Goal: Task Accomplishment & Management: Manage account settings

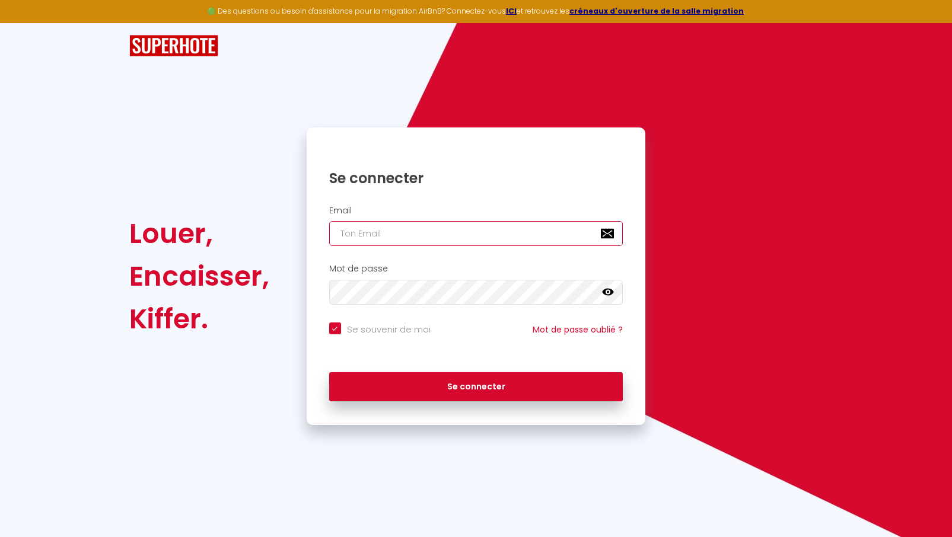
type input "[EMAIL_ADDRESS][DOMAIN_NAME]"
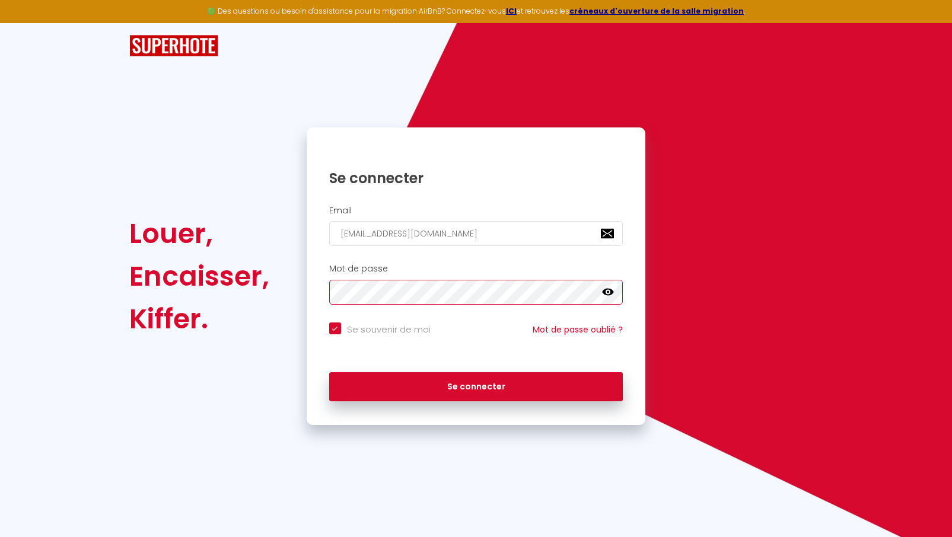
click at [475, 385] on button "Se connecter" at bounding box center [476, 387] width 294 height 30
checkbox input "true"
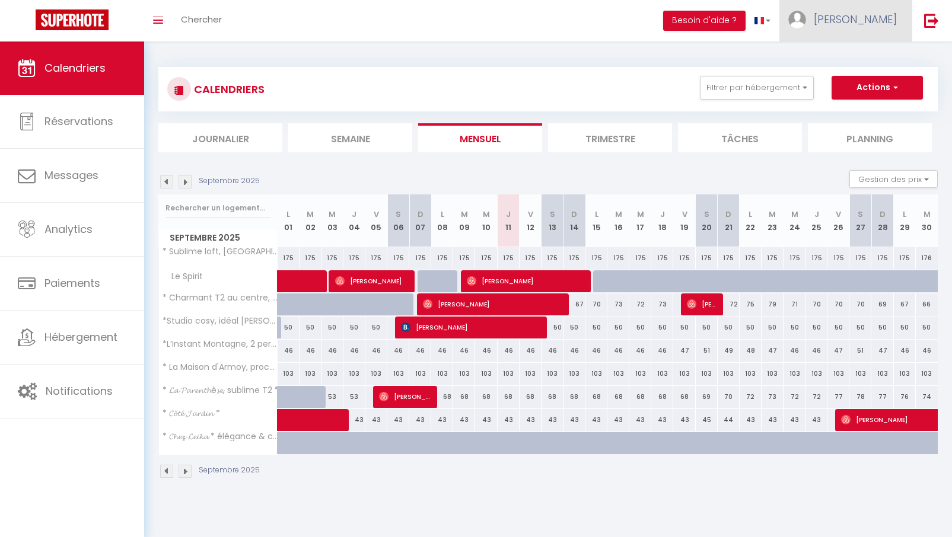
click at [874, 18] on span "[PERSON_NAME]" at bounding box center [854, 19] width 83 height 15
click at [856, 58] on link "Paramètres" at bounding box center [864, 59] width 88 height 20
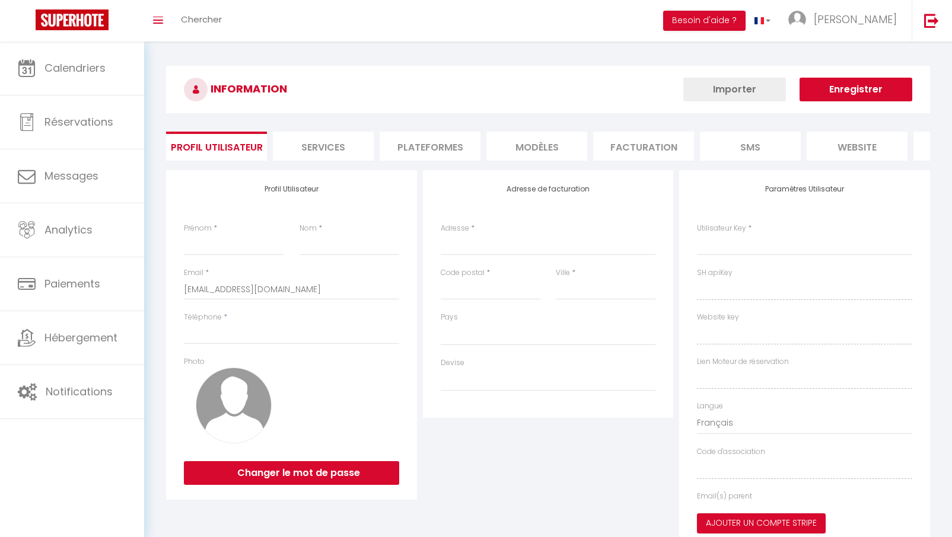
type input "[PERSON_NAME]"
type input "Petitpierre"
type input "0767356154"
type input "[STREET_ADDRESS]"
type input "74380"
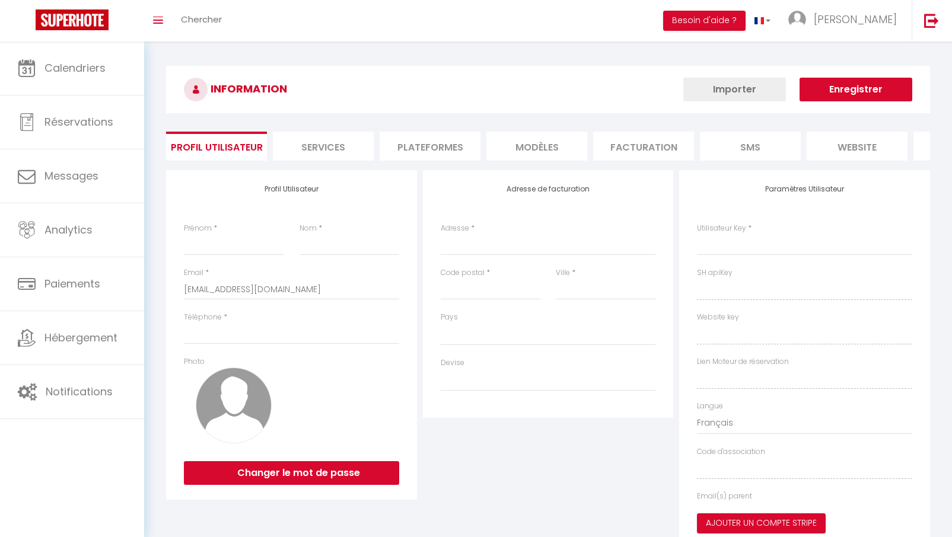
type input "Lucinges"
type input "5IfQKYx4NonI5bYFzh3Q9YmSJ"
type input "9VmCglYWRXVCE6K20smxQwuQx"
type input "[URL][DOMAIN_NAME]"
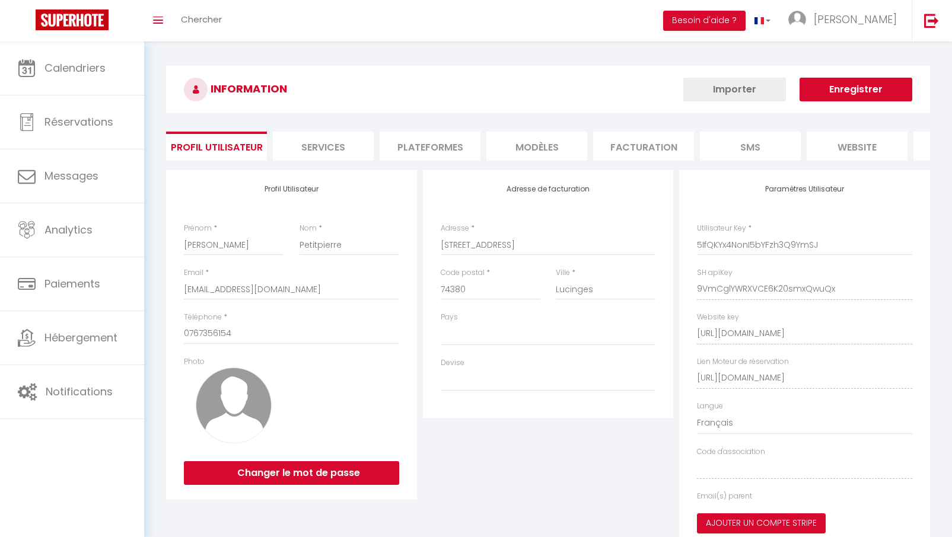
select select "28"
select select "fr"
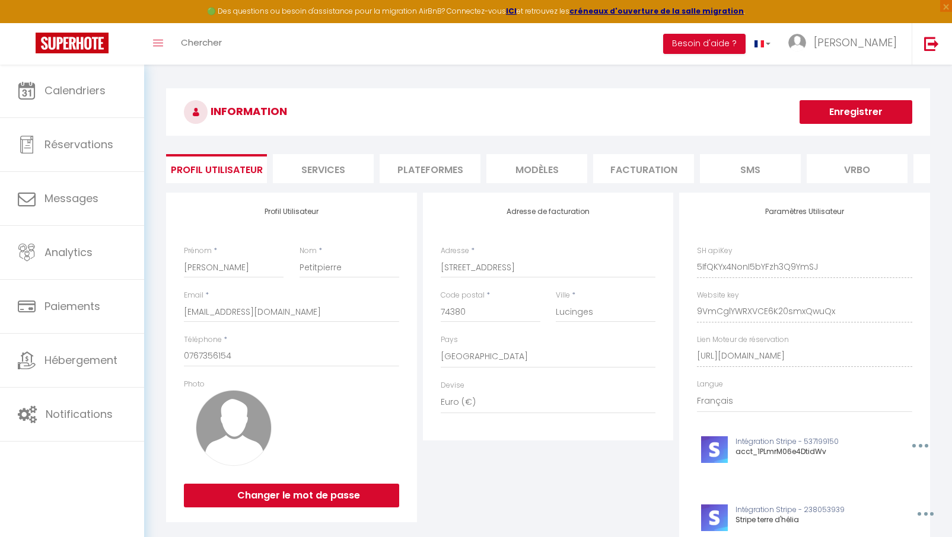
click at [452, 167] on li "Plateformes" at bounding box center [429, 168] width 101 height 29
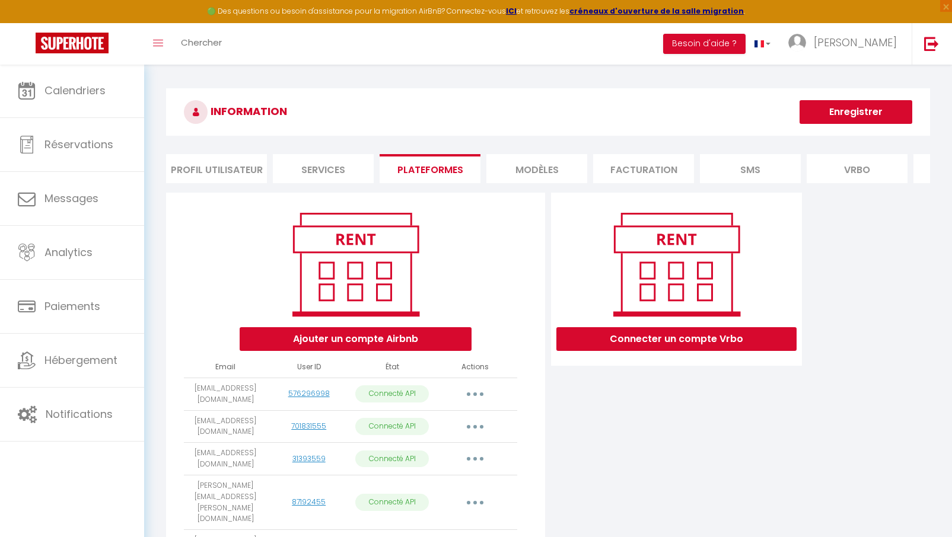
click at [364, 339] on button "Ajouter un compte Airbnb" at bounding box center [356, 339] width 232 height 24
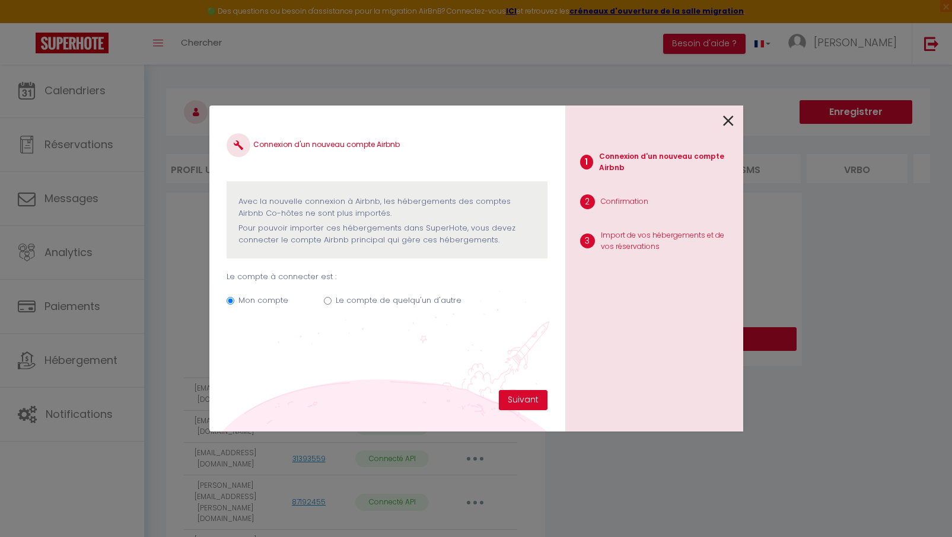
click at [328, 299] on input "Le compte de quelqu'un d'autre" at bounding box center [328, 301] width 8 height 8
radio input "true"
radio input "false"
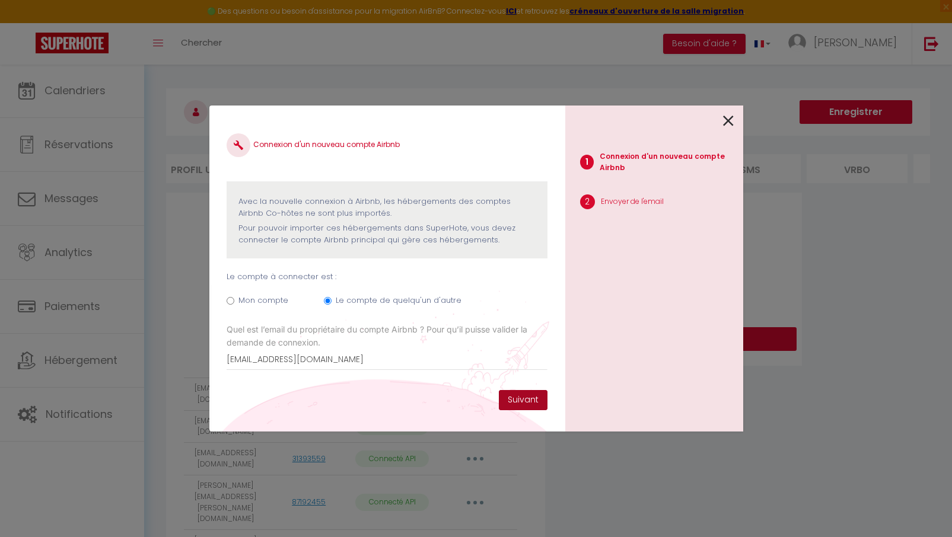
type input "[EMAIL_ADDRESS][DOMAIN_NAME]"
click at [510, 398] on button "Suivant" at bounding box center [523, 400] width 49 height 20
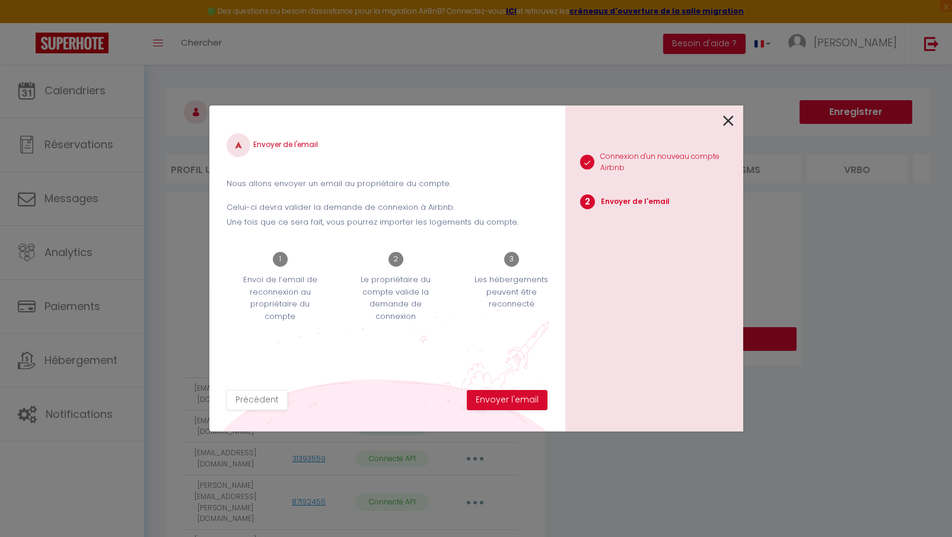
click at [510, 398] on button "Envoyer l'email" at bounding box center [507, 400] width 81 height 20
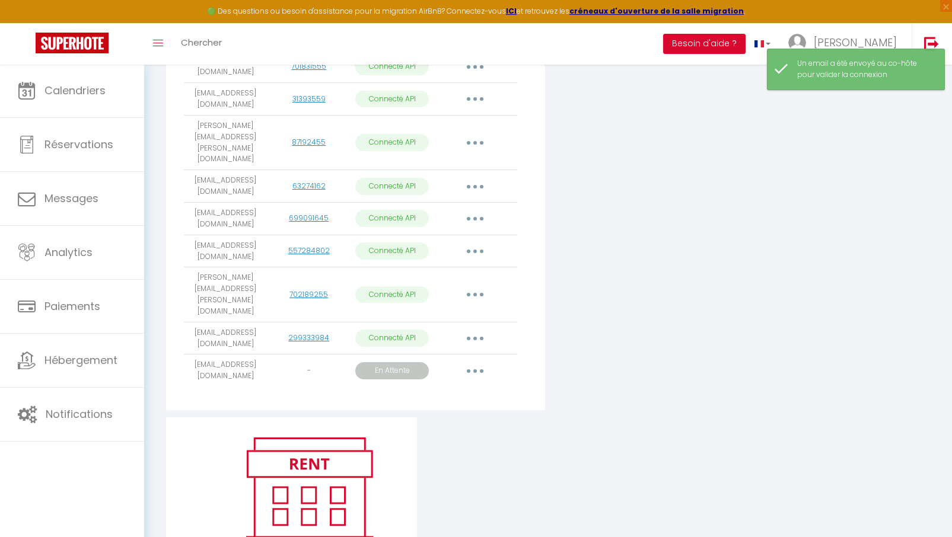
scroll to position [363, 0]
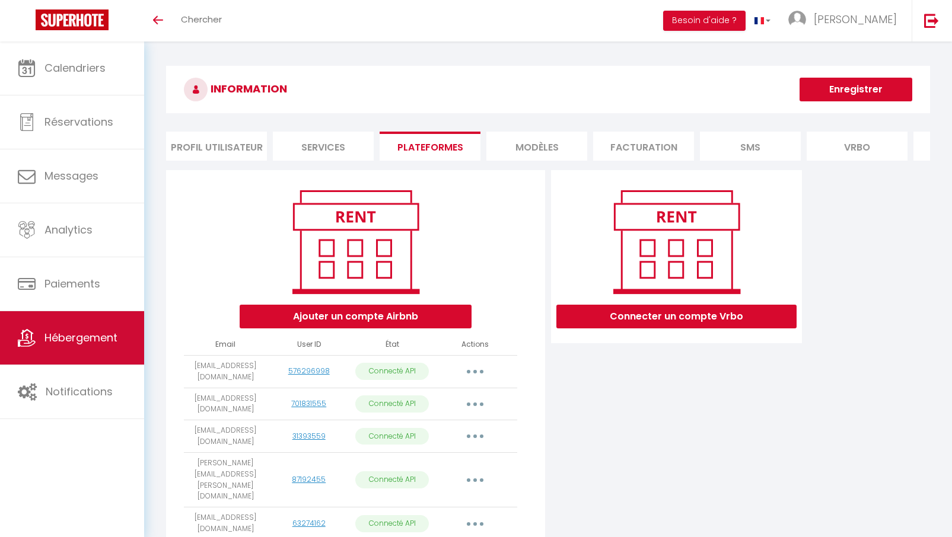
click at [97, 338] on span "Hébergement" at bounding box center [80, 337] width 73 height 15
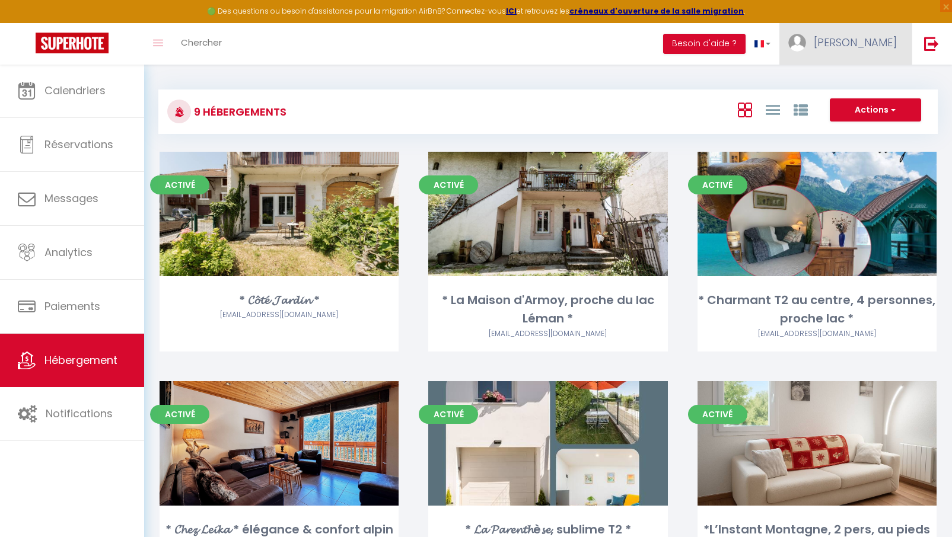
click at [869, 40] on span "[PERSON_NAME]" at bounding box center [854, 42] width 83 height 15
click at [850, 81] on link "Paramètres" at bounding box center [864, 82] width 88 height 20
select select "fr"
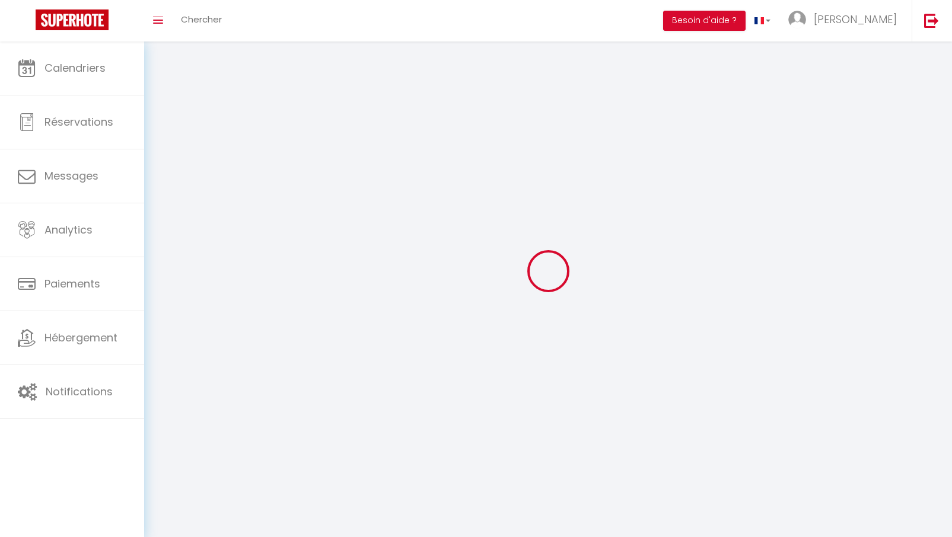
select select
type input "[PERSON_NAME]"
type input "Petitpierre"
type input "0767356154"
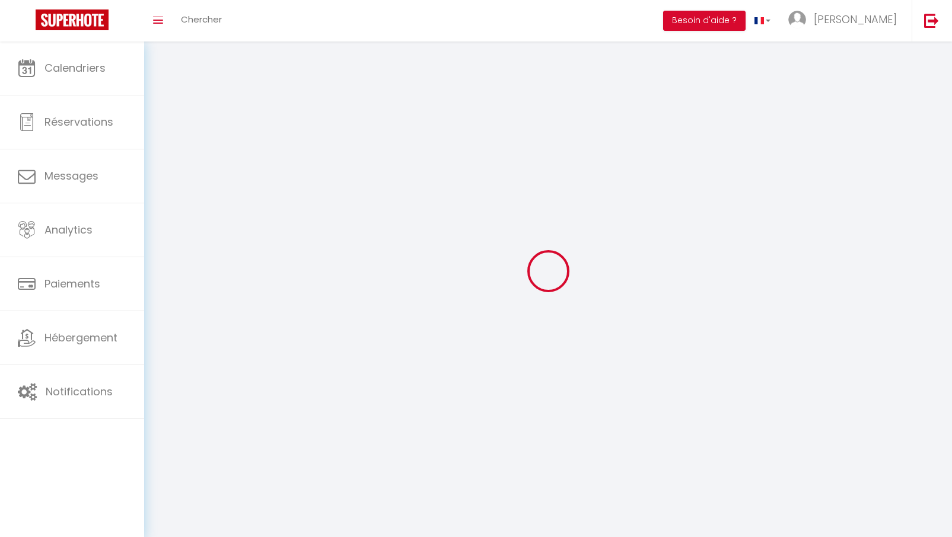
type input "[STREET_ADDRESS]"
type input "74380"
type input "Lucinges"
type input "5IfQKYx4NonI5bYFzh3Q9YmSJ"
type input "9VmCglYWRXVCE6K20smxQwuQx"
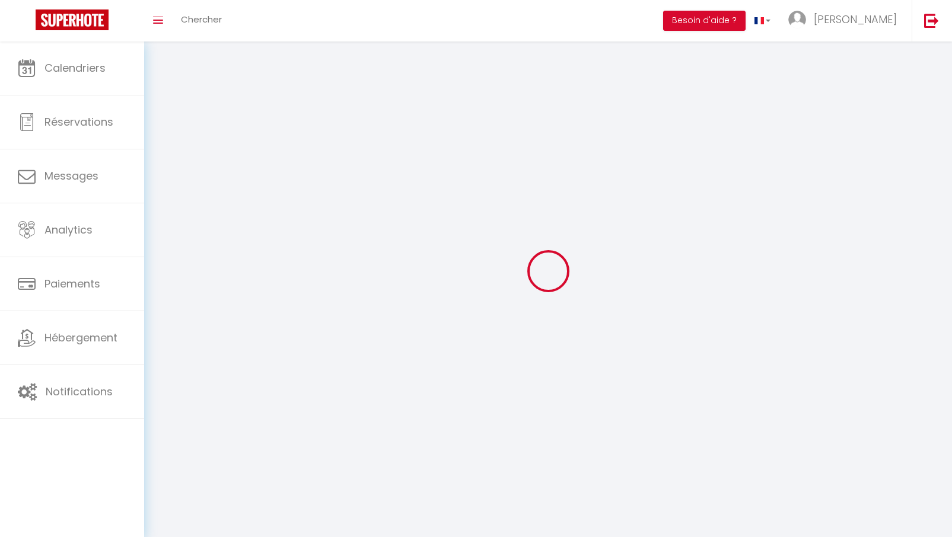
type input "[URL][DOMAIN_NAME]"
type input "5IfQKYx4NonI5bYFzh3Q9YmSJ"
type input "9VmCglYWRXVCE6K20smxQwuQx"
type input "[URL][DOMAIN_NAME]"
select select "28"
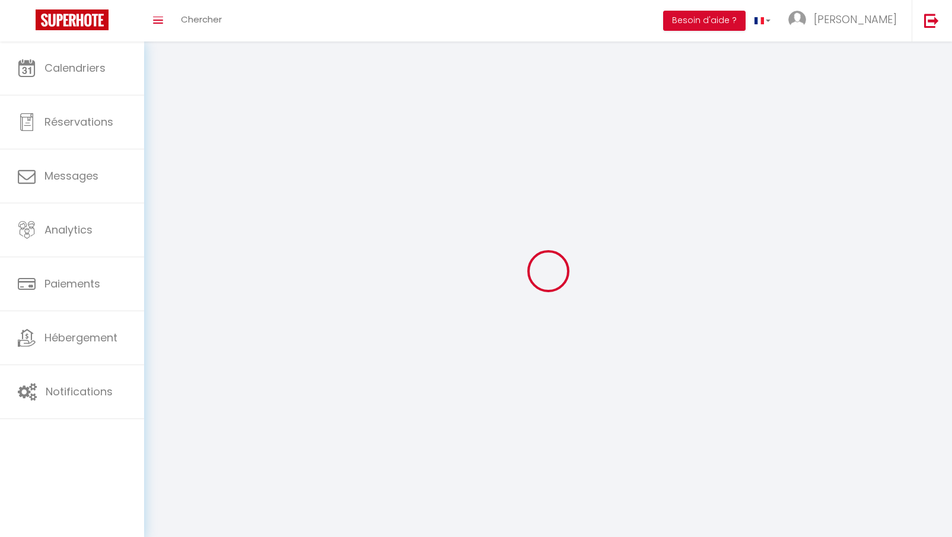
select select "fr"
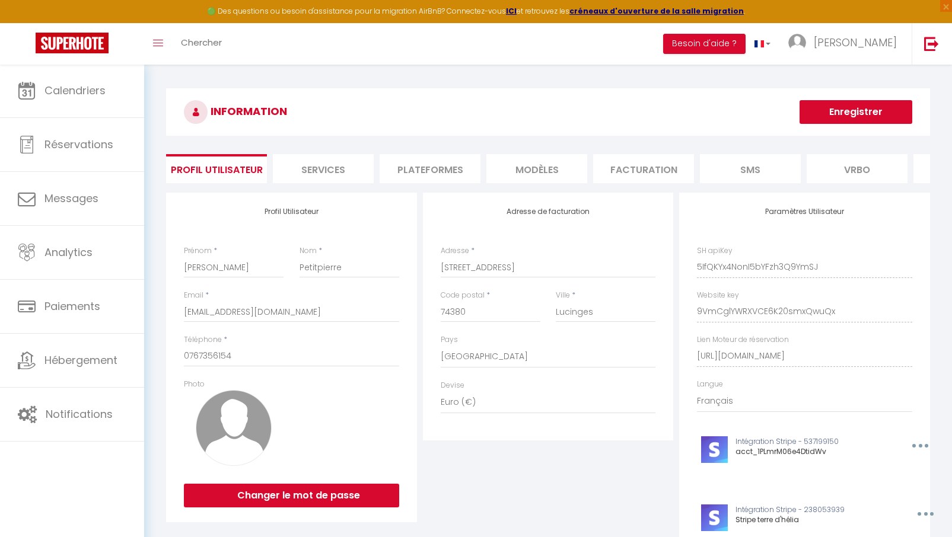
click at [470, 167] on li "Plateformes" at bounding box center [429, 168] width 101 height 29
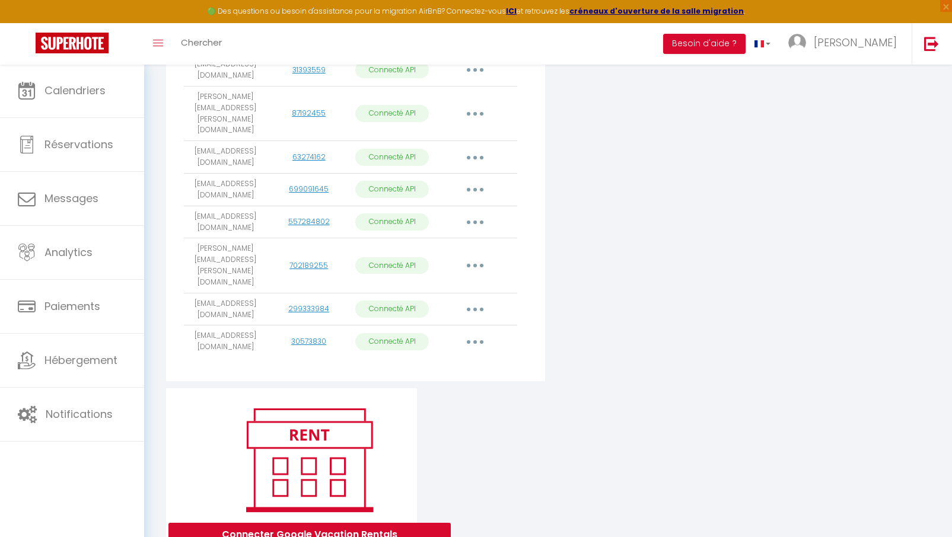
scroll to position [388, 0]
click at [480, 333] on button "button" at bounding box center [474, 342] width 33 height 19
click at [450, 359] on link "Importer les appartements" at bounding box center [422, 369] width 131 height 20
select select
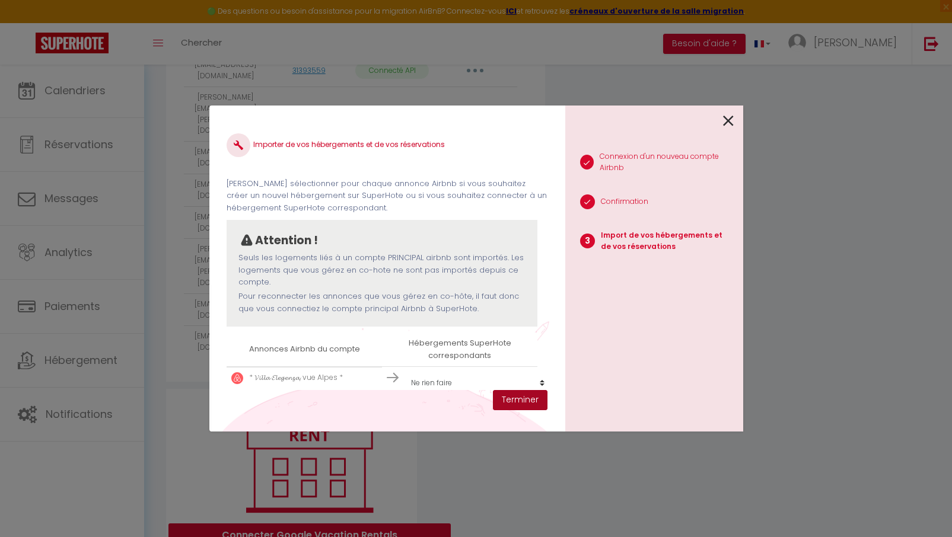
click at [513, 399] on button "Terminer" at bounding box center [520, 400] width 55 height 20
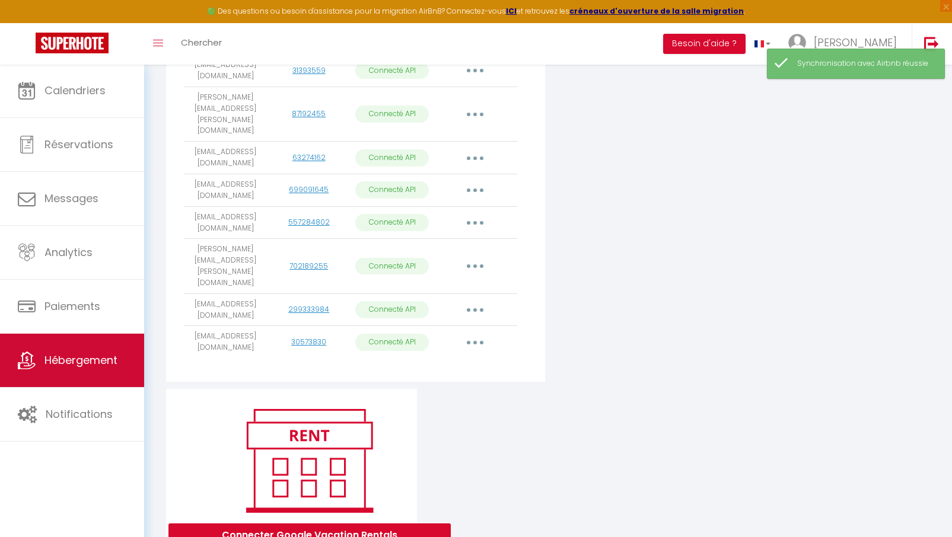
click at [68, 356] on span "Hébergement" at bounding box center [80, 360] width 73 height 15
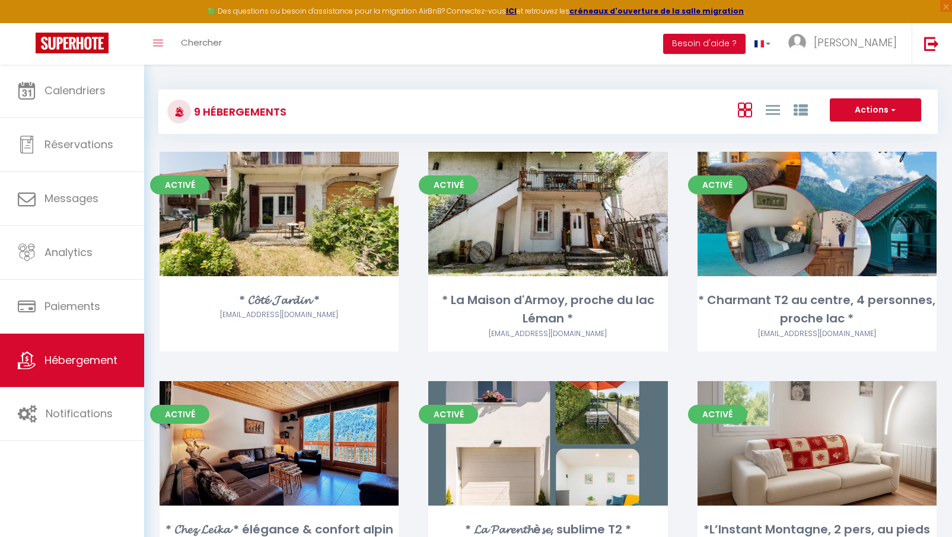
click at [880, 108] on button "Actions" at bounding box center [874, 110] width 91 height 24
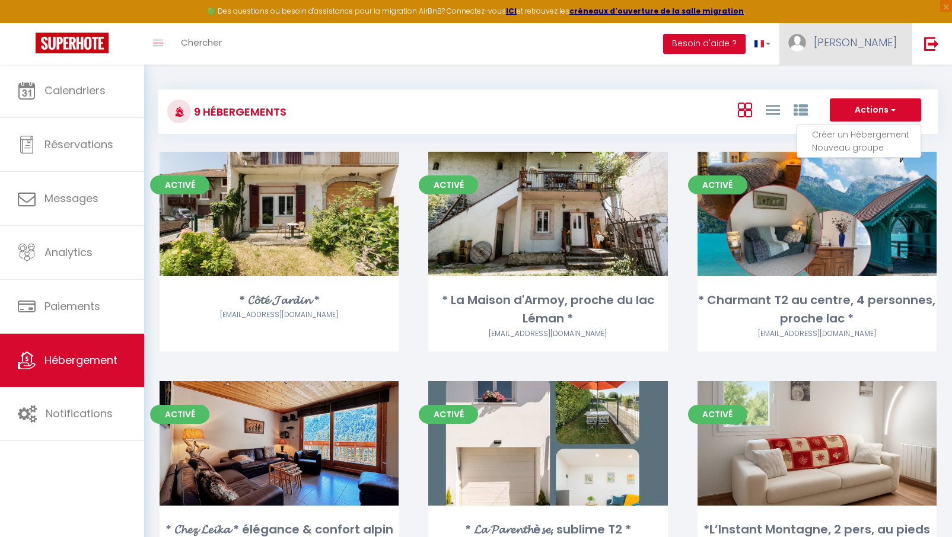
click at [869, 48] on span "[PERSON_NAME]" at bounding box center [854, 42] width 83 height 15
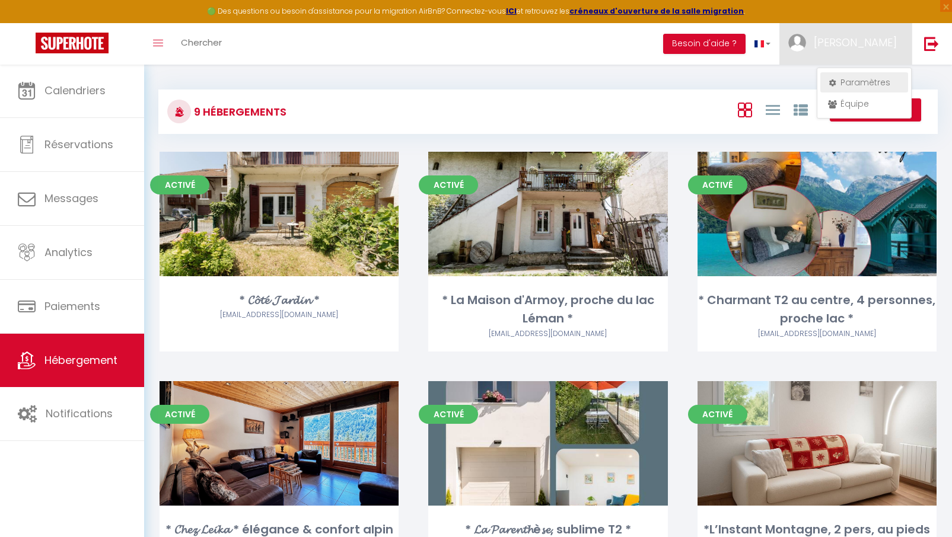
click at [859, 80] on link "Paramètres" at bounding box center [864, 82] width 88 height 20
select select "28"
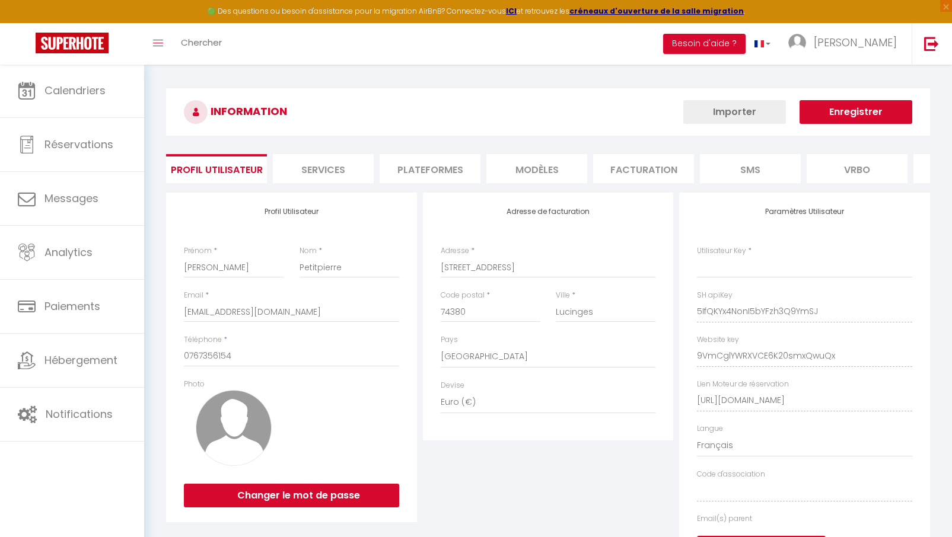
type input "5IfQKYx4NonI5bYFzh3Q9YmSJ"
type input "9VmCglYWRXVCE6K20smxQwuQx"
type input "[URL][DOMAIN_NAME]"
select select "fr"
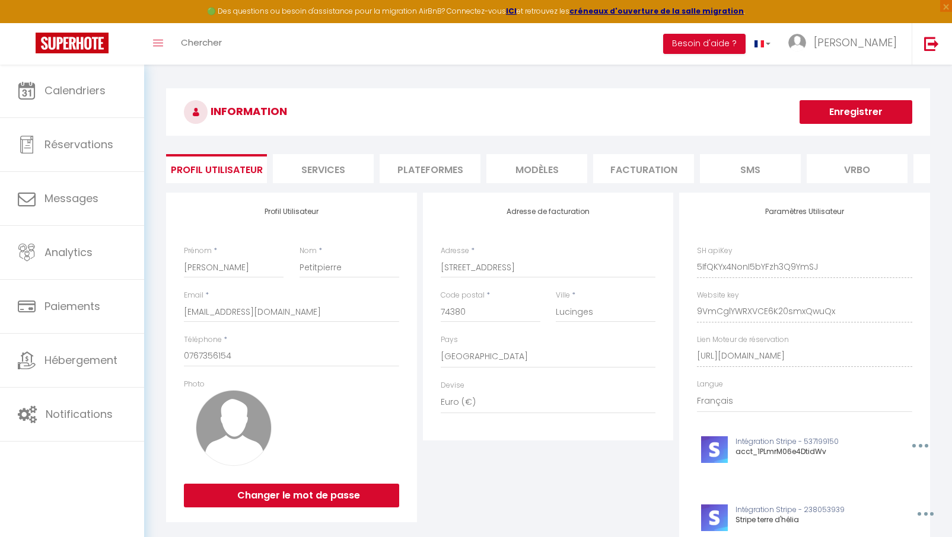
click at [418, 171] on li "Plateformes" at bounding box center [429, 168] width 101 height 29
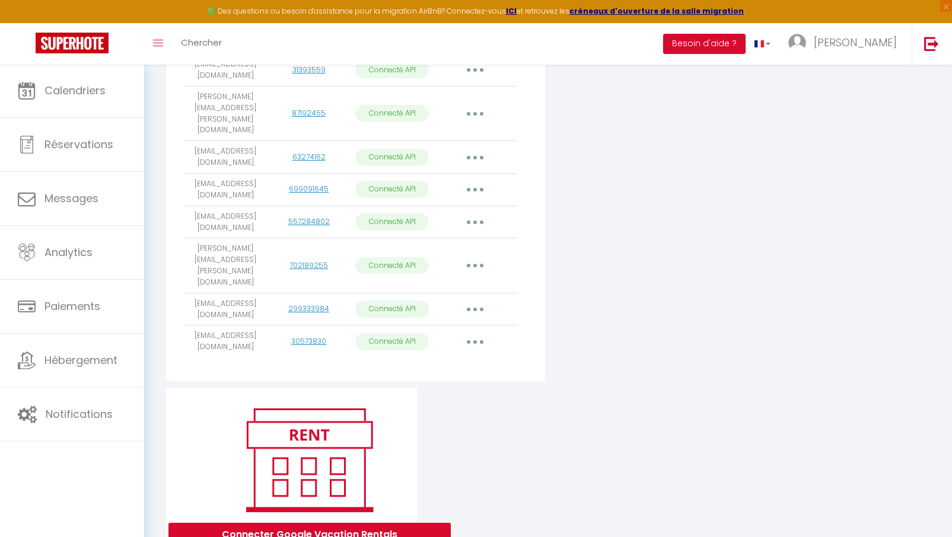
scroll to position [388, 0]
click at [480, 333] on button "button" at bounding box center [474, 342] width 33 height 19
click at [439, 359] on link "Importer les appartements" at bounding box center [422, 369] width 131 height 20
select select
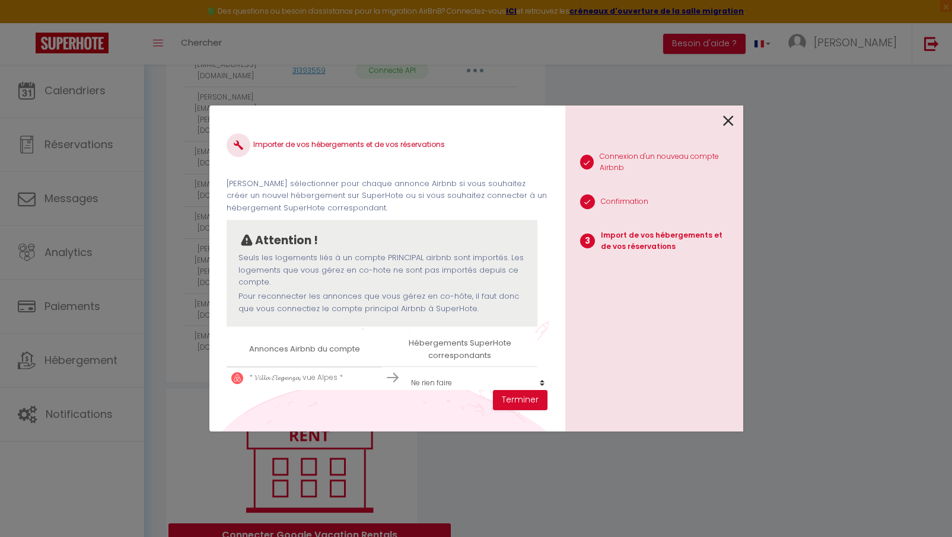
scroll to position [1, 0]
click at [510, 400] on button "Terminer" at bounding box center [520, 400] width 55 height 20
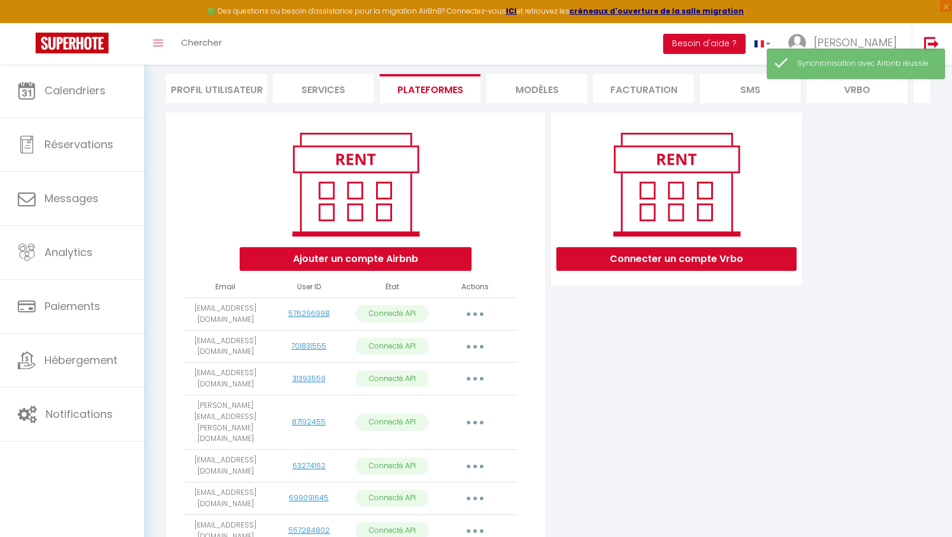
scroll to position [155, 0]
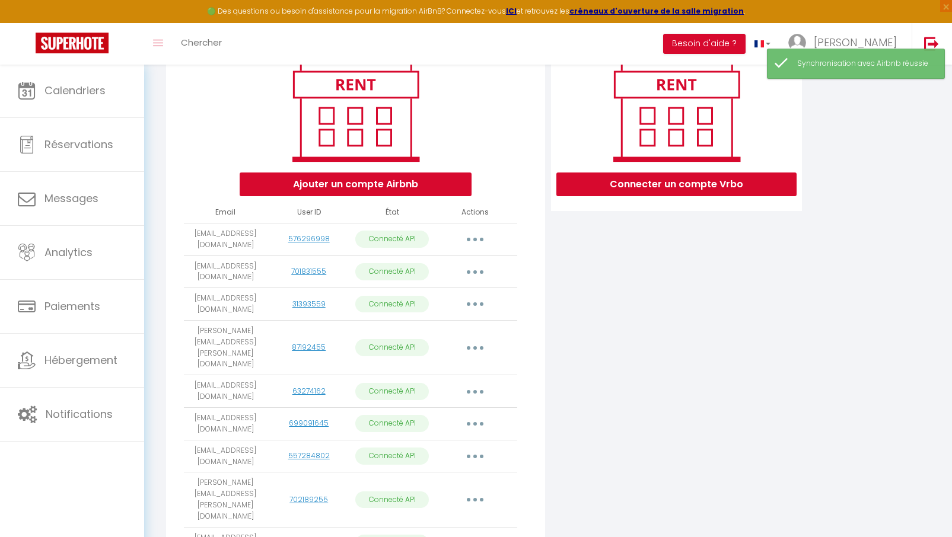
click at [475, 238] on icon "button" at bounding box center [475, 240] width 4 height 4
click at [417, 263] on link "Importer les appartements" at bounding box center [422, 266] width 131 height 20
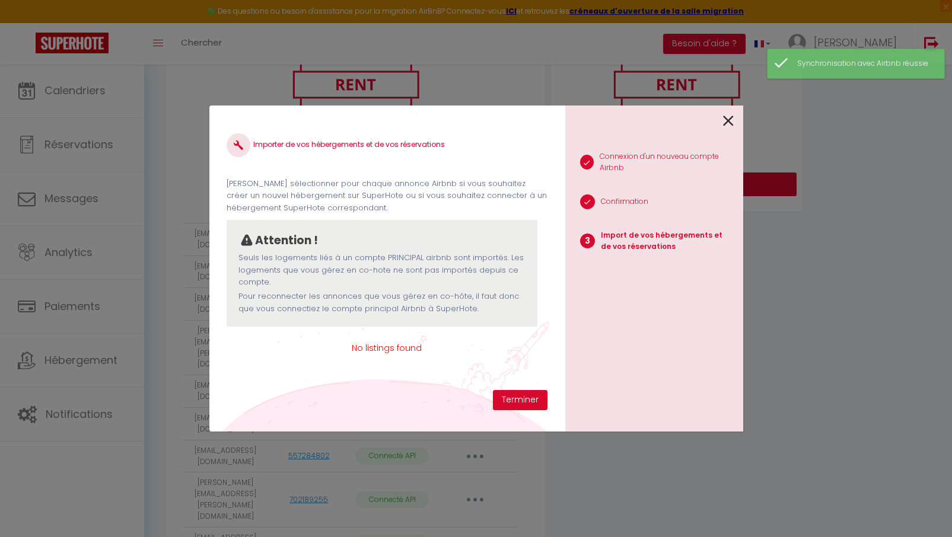
scroll to position [0, 0]
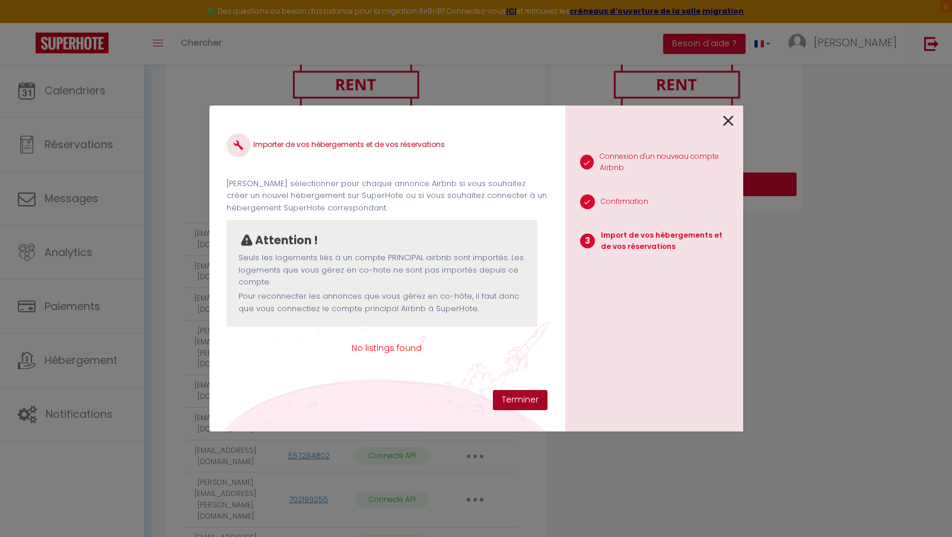
click at [511, 398] on button "Terminer" at bounding box center [520, 400] width 55 height 20
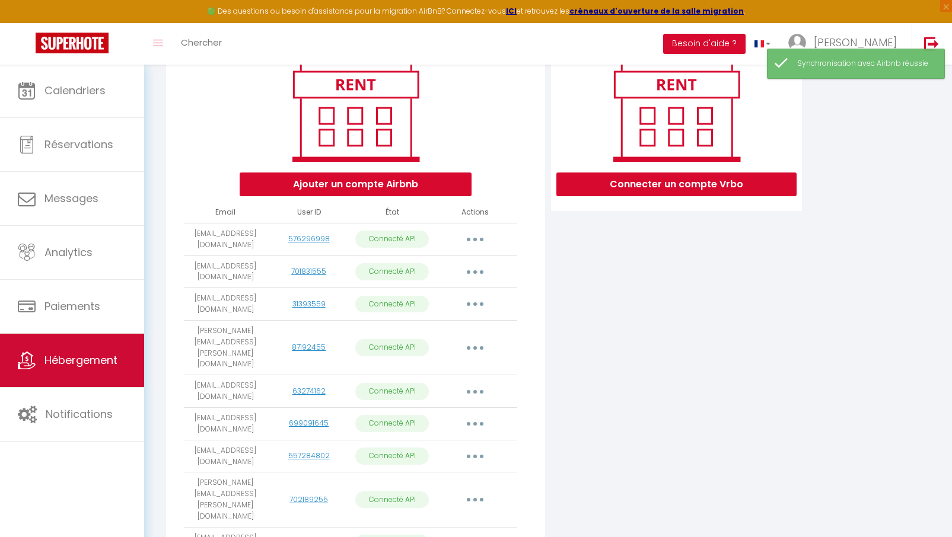
click at [98, 363] on span "Hébergement" at bounding box center [80, 360] width 73 height 15
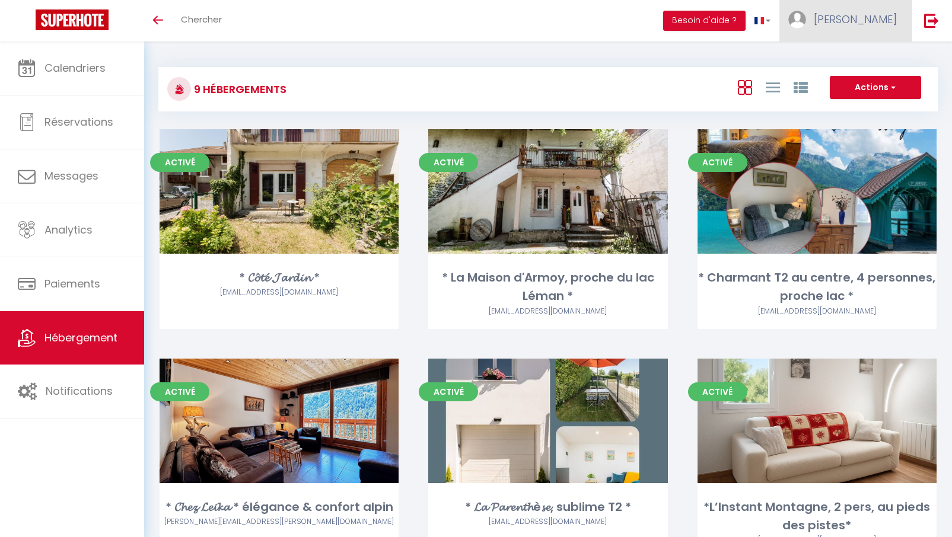
click at [867, 14] on span "[PERSON_NAME]" at bounding box center [854, 19] width 83 height 15
click at [846, 52] on link "Paramètres" at bounding box center [864, 59] width 88 height 20
select select "28"
select select "fr"
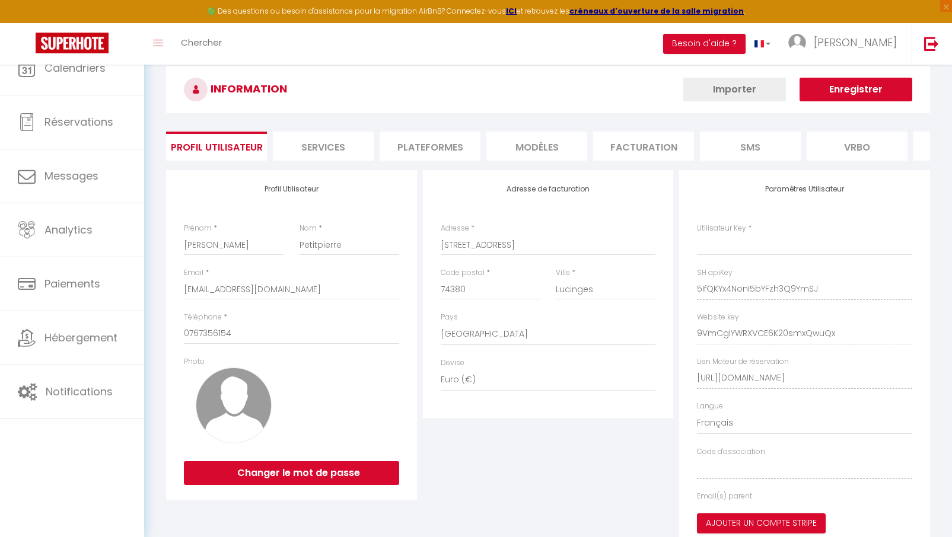
type input "5IfQKYx4NonI5bYFzh3Q9YmSJ"
type input "9VmCglYWRXVCE6K20smxQwuQx"
type input "[URL][DOMAIN_NAME]"
select select "fr"
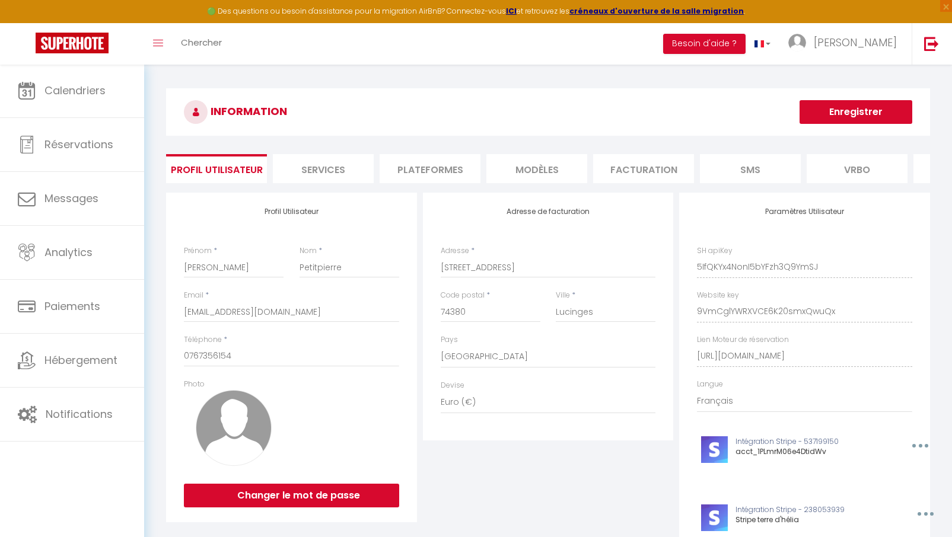
click at [446, 176] on li "Plateformes" at bounding box center [429, 168] width 101 height 29
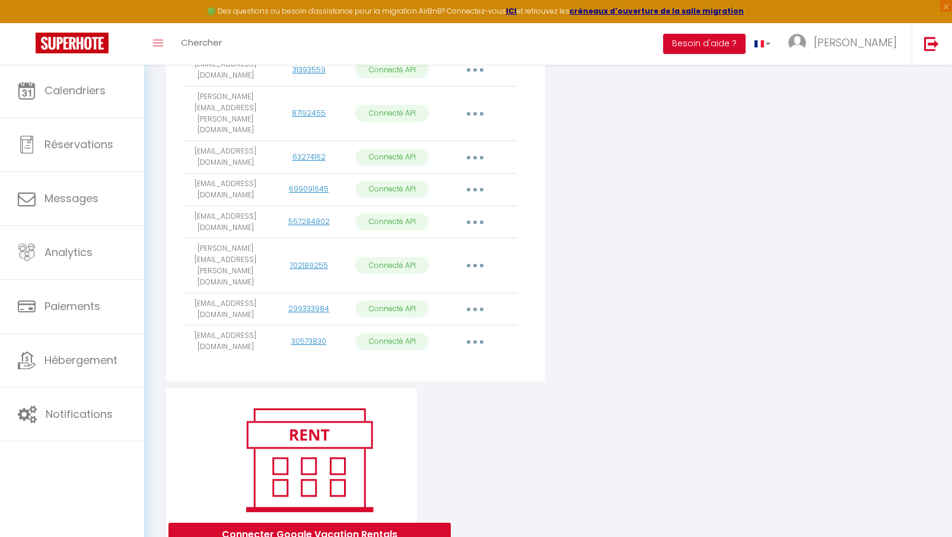
scroll to position [388, 0]
click at [473, 333] on button "button" at bounding box center [474, 342] width 33 height 19
click at [418, 359] on link "Importer les appartements" at bounding box center [422, 369] width 131 height 20
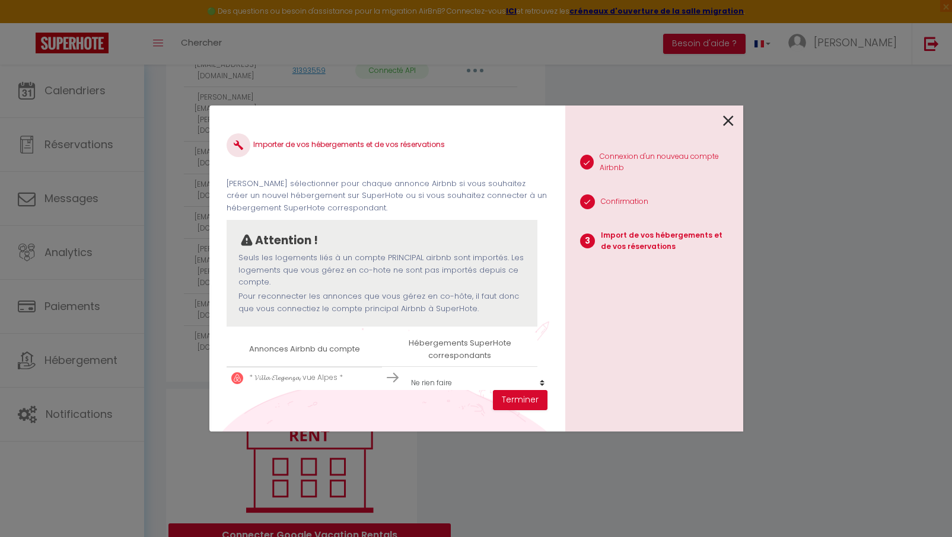
scroll to position [1, 0]
select select "create_new"
click at [526, 404] on button "Terminer" at bounding box center [520, 400] width 55 height 20
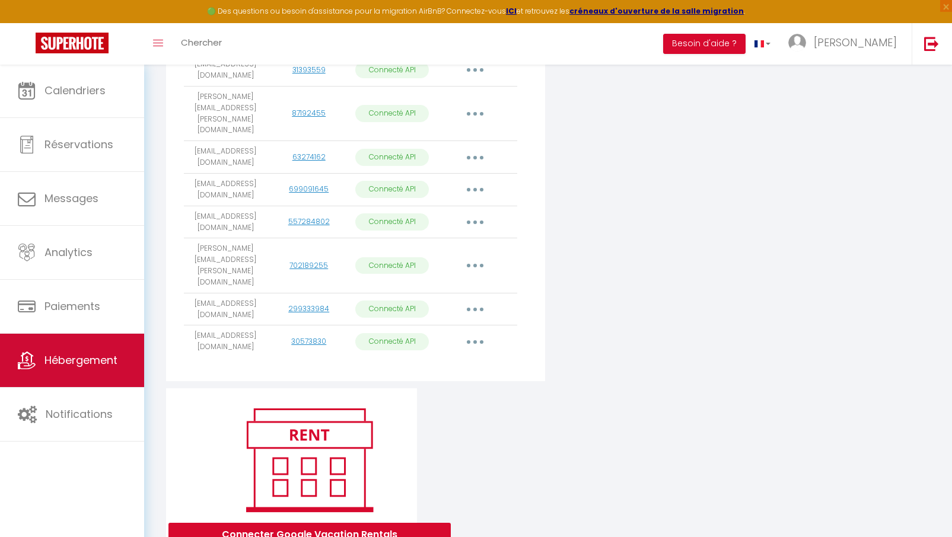
scroll to position [388, 0]
click at [61, 357] on span "Hébergement" at bounding box center [80, 360] width 73 height 15
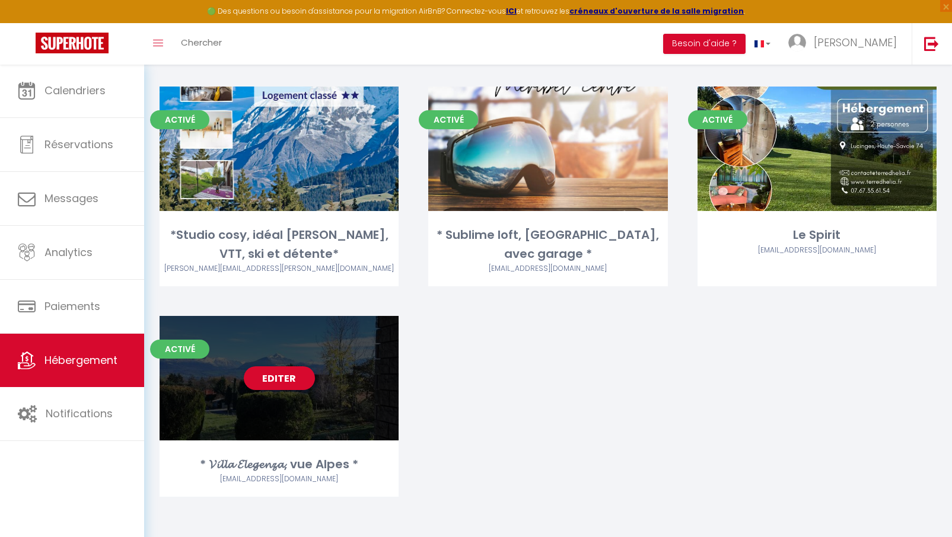
scroll to position [523, 0]
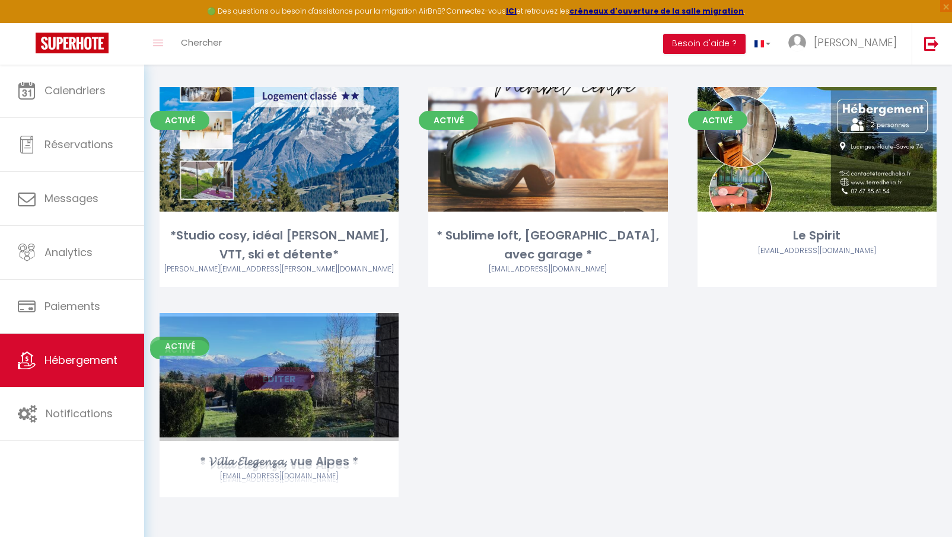
click at [281, 372] on link "Editer" at bounding box center [279, 379] width 71 height 24
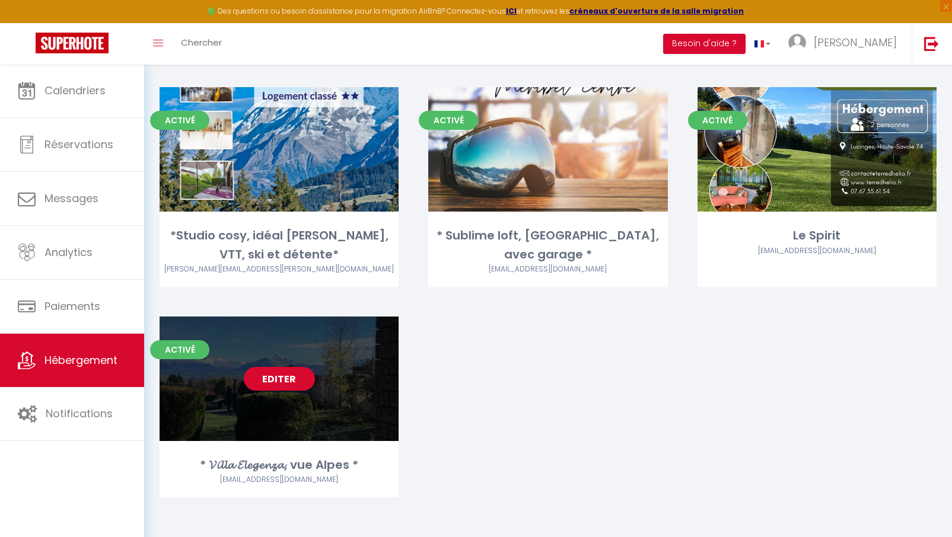
click at [283, 372] on link "Editer" at bounding box center [279, 379] width 71 height 24
select select "3"
select select "2"
select select "1"
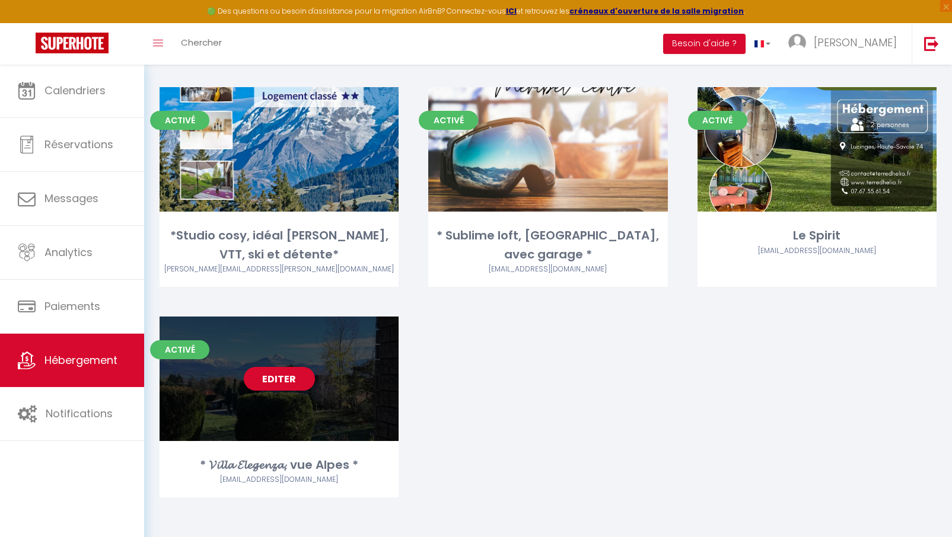
select select
select select "28"
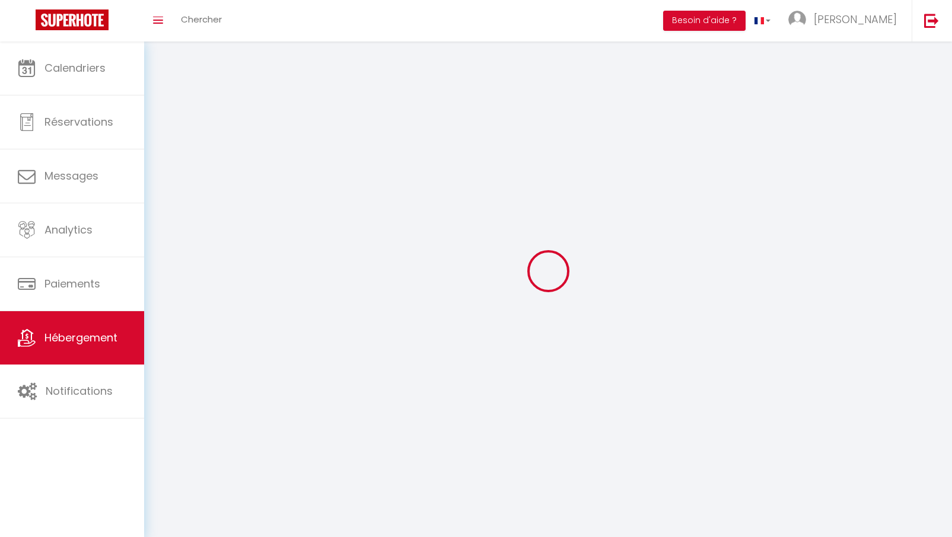
select select
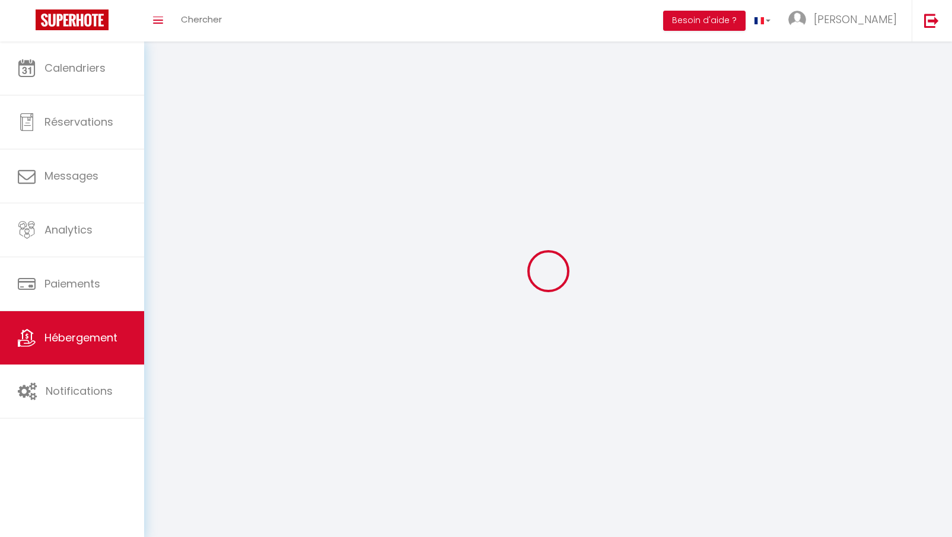
select select
checkbox input "false"
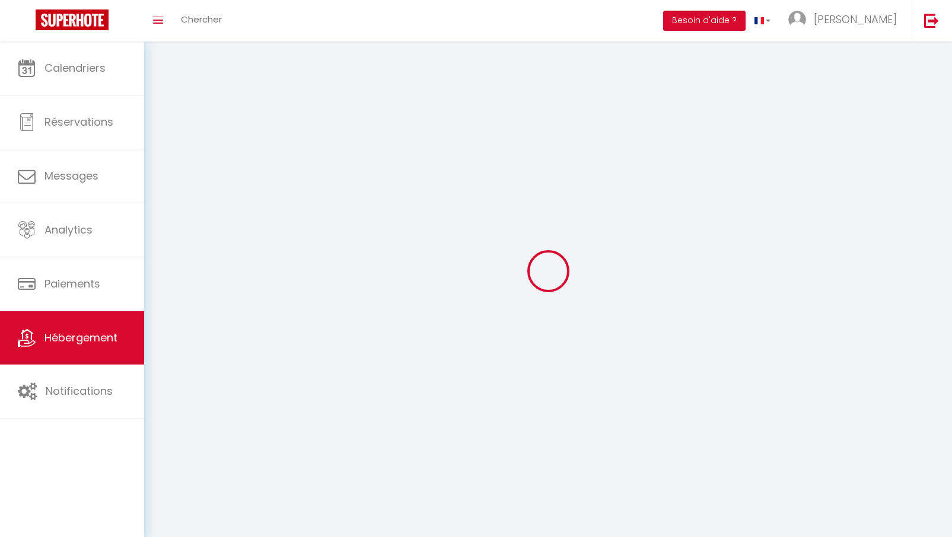
select select
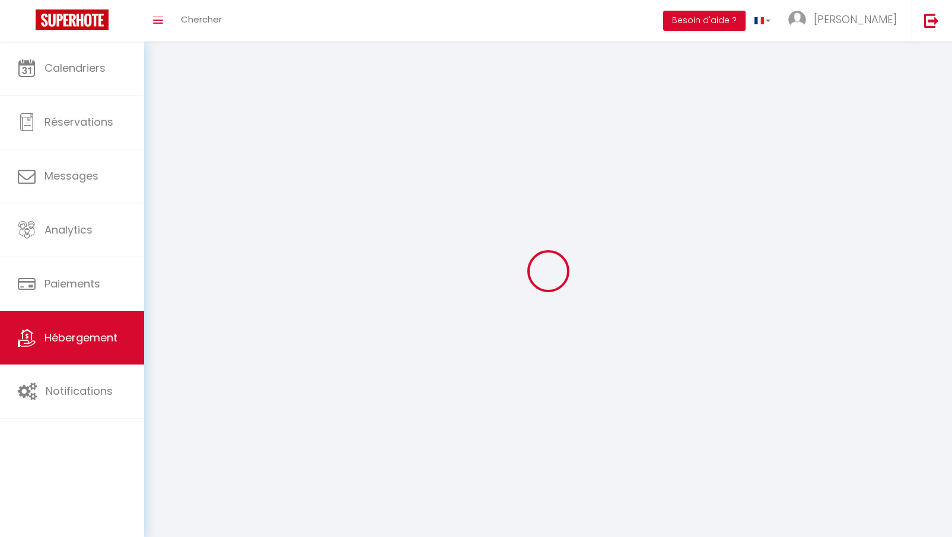
select select
checkbox input "false"
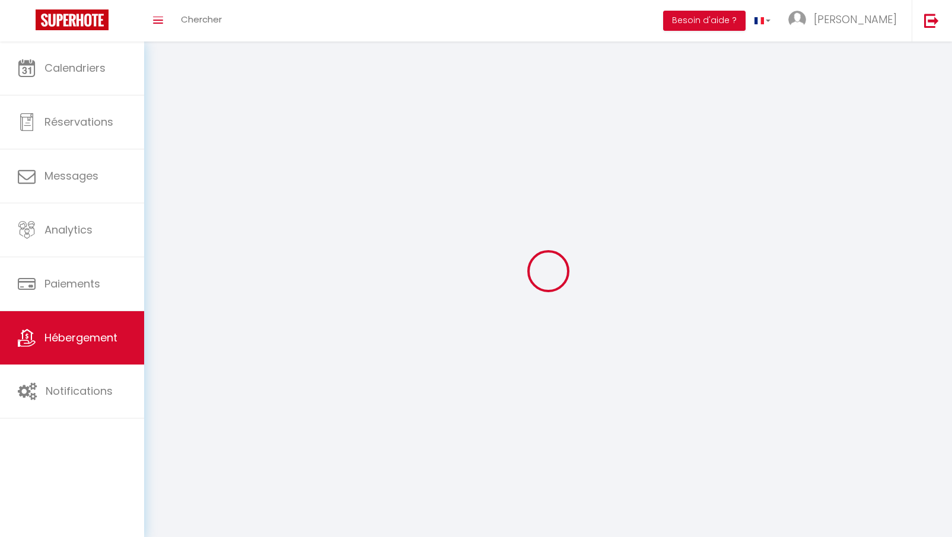
checkbox input "false"
select select
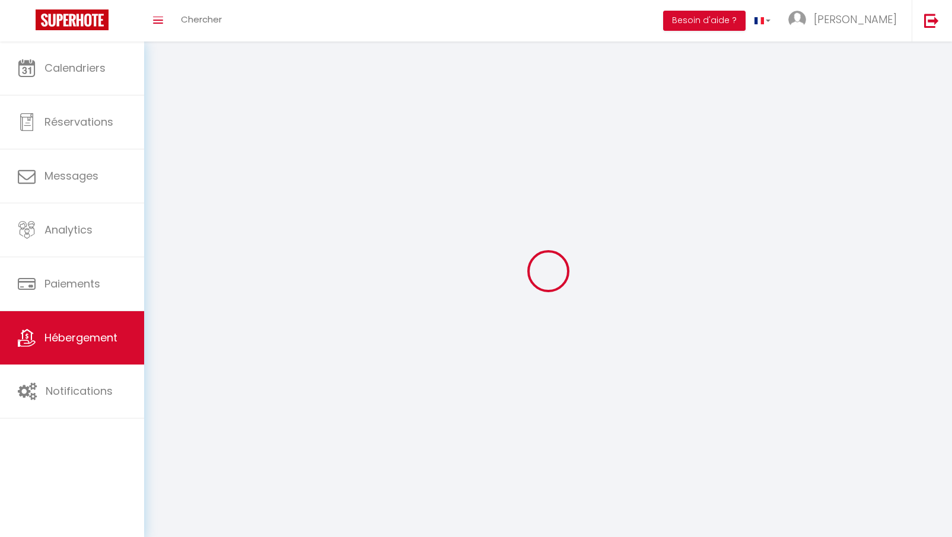
select select
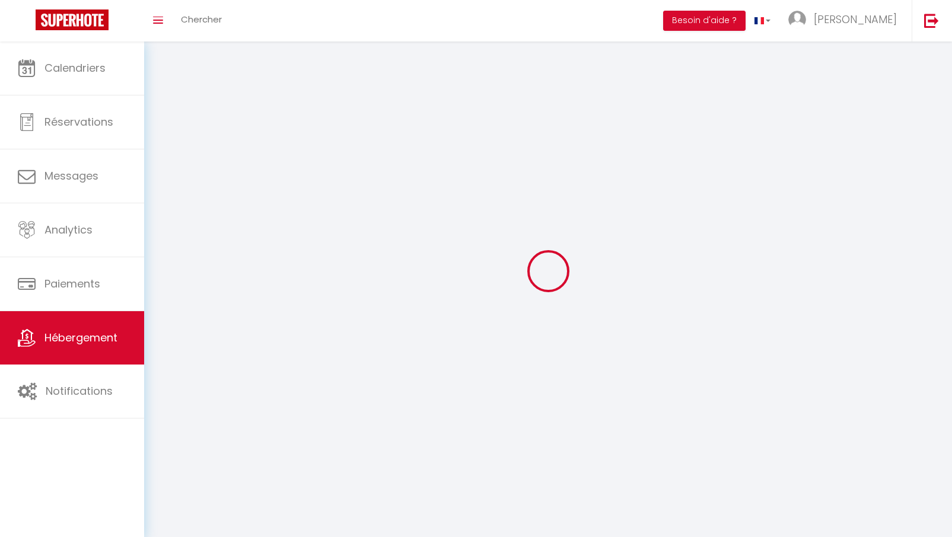
checkbox input "false"
select select
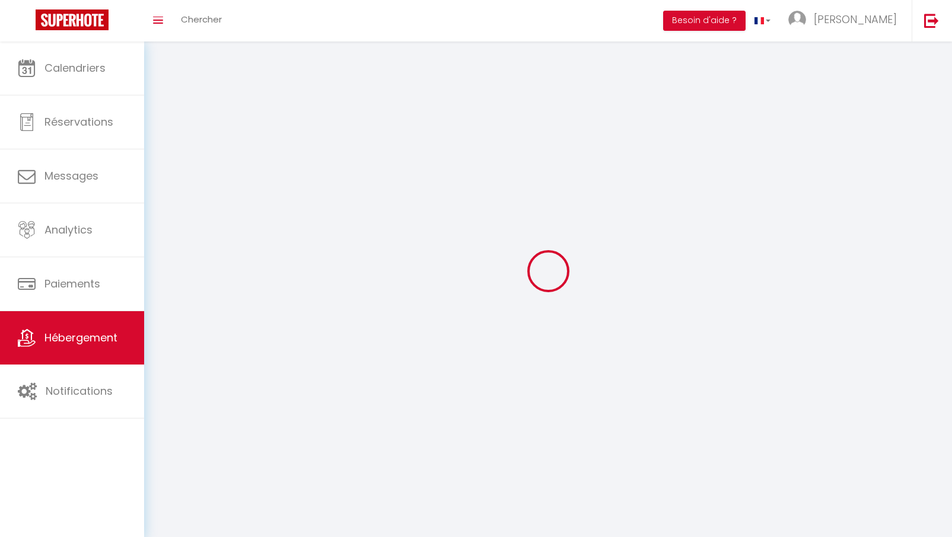
select select
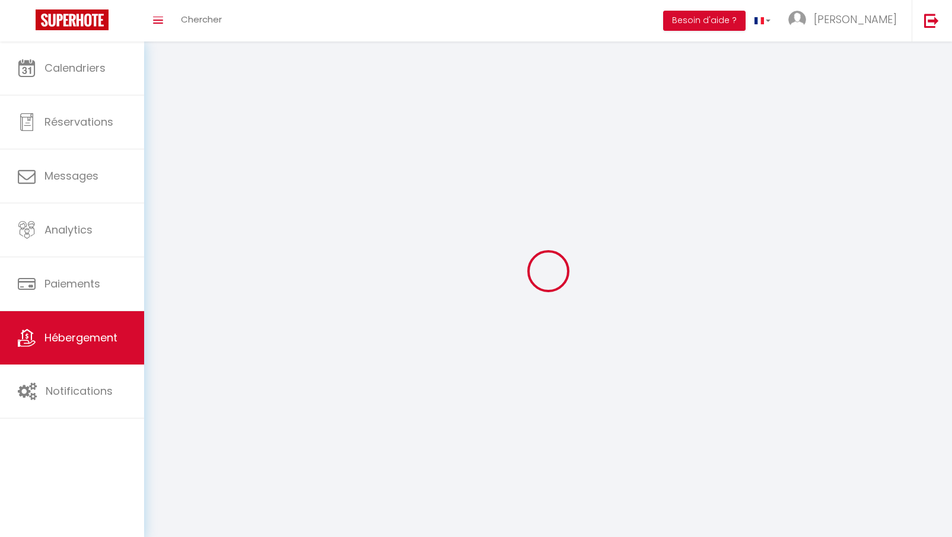
select select
checkbox input "false"
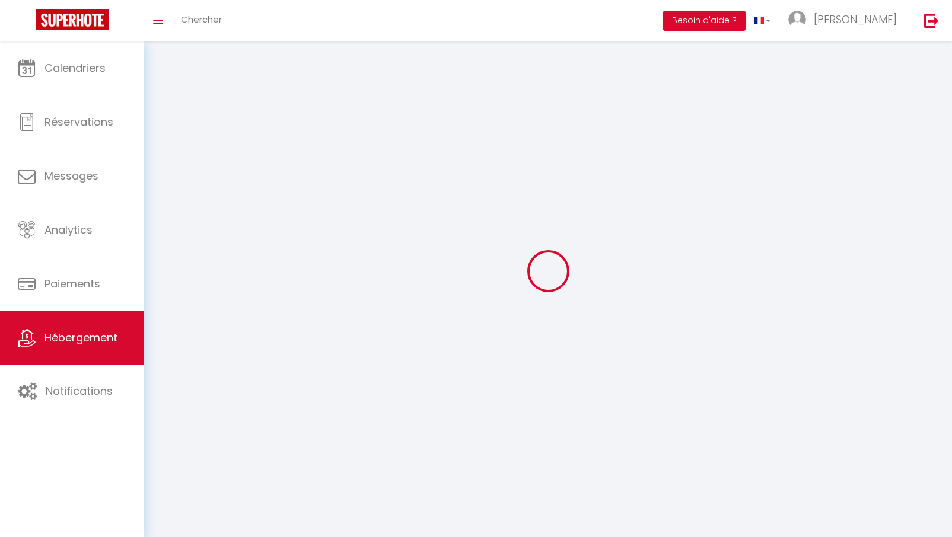
checkbox input "false"
select select
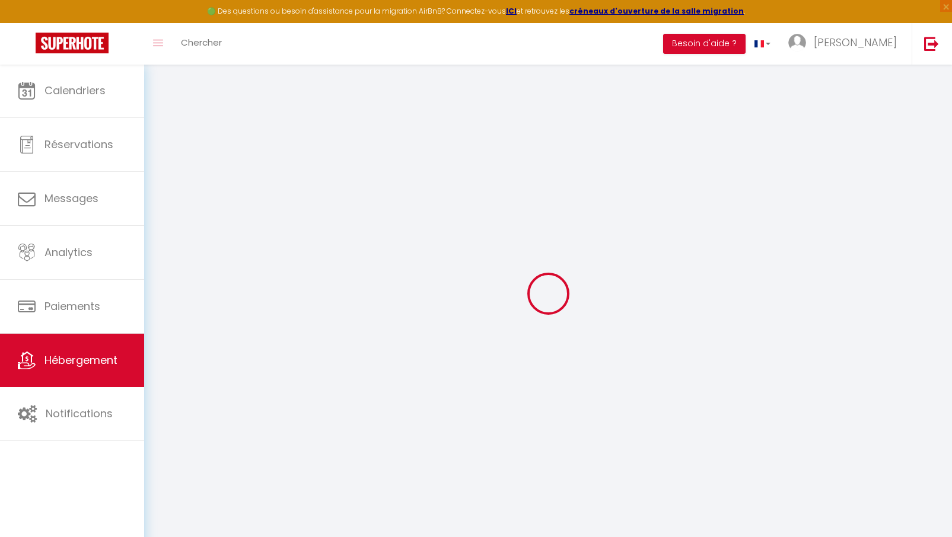
type input "* 𝓥𝓲𝓵𝓵𝓪 𝓔𝓵𝓮𝓰𝓮𝓷𝔃𝓪, vue Alpes *"
select select "houses"
select select "2"
type input "180"
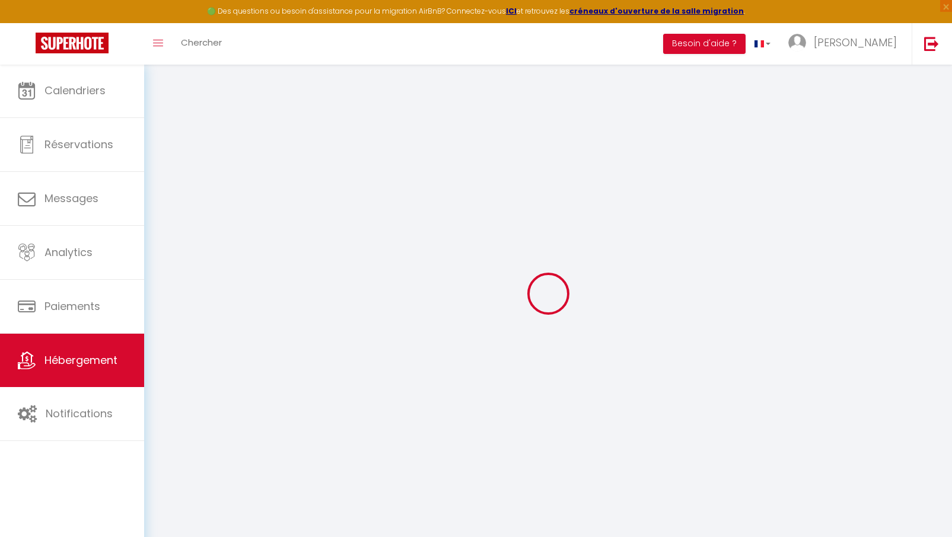
type input "155"
select select
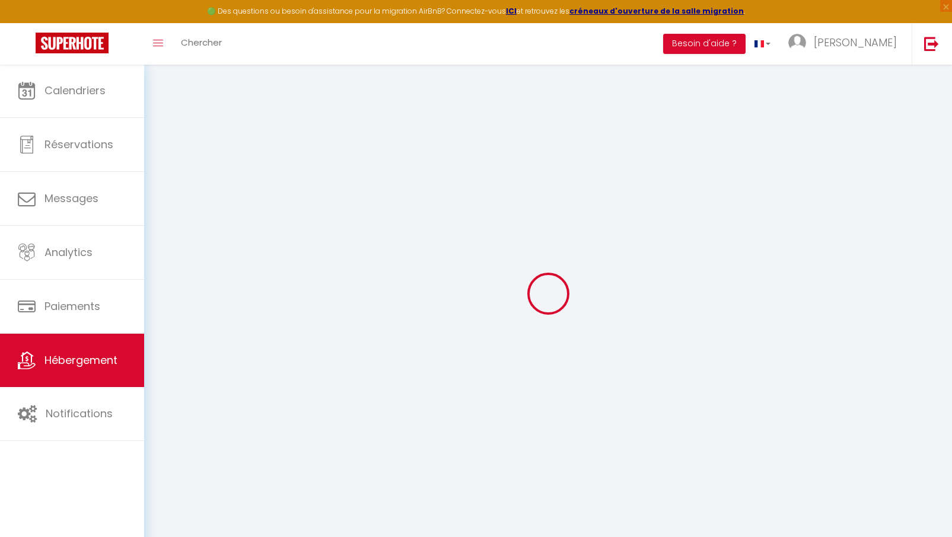
select select
type input "2268 Route de Viaison"
type input "74930"
type input "Reignier-Esery"
type input "[EMAIL_ADDRESS][DOMAIN_NAME]"
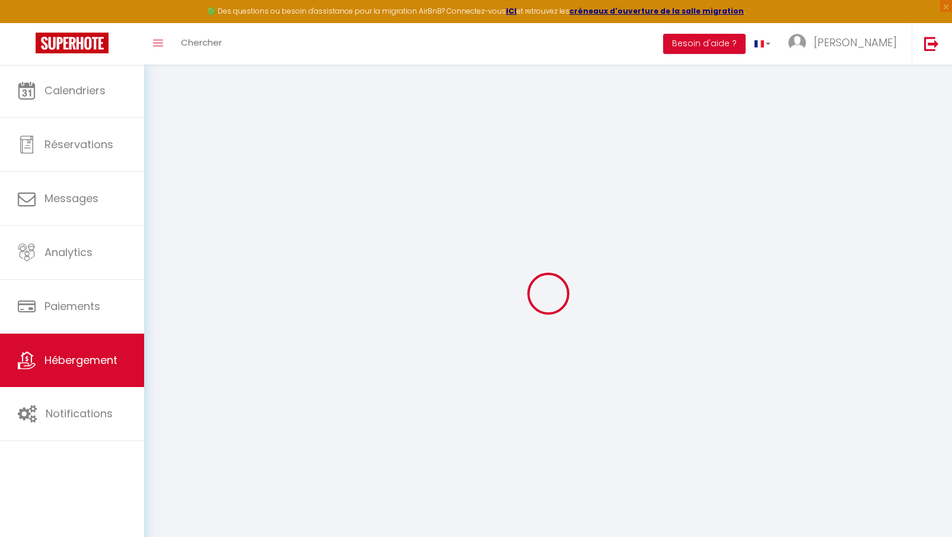
select select
checkbox input "false"
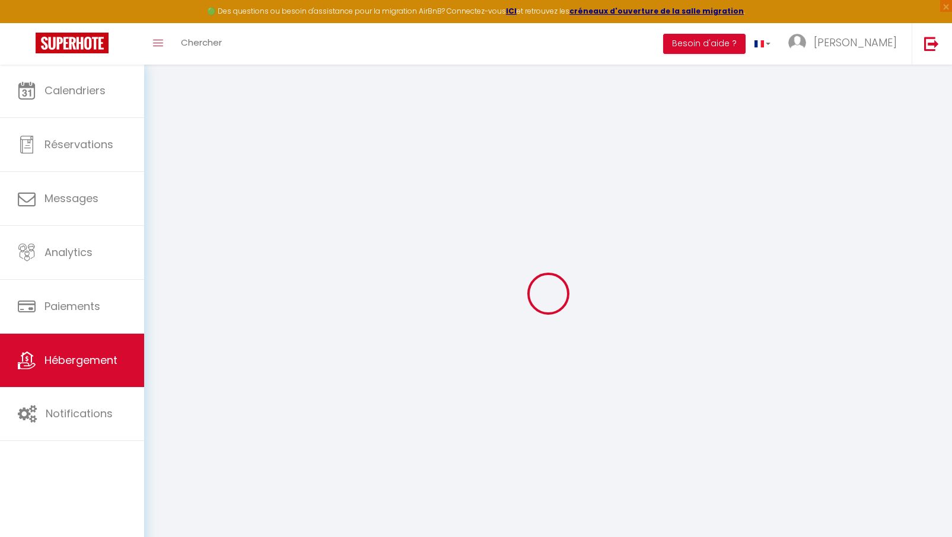
type input "0"
select select
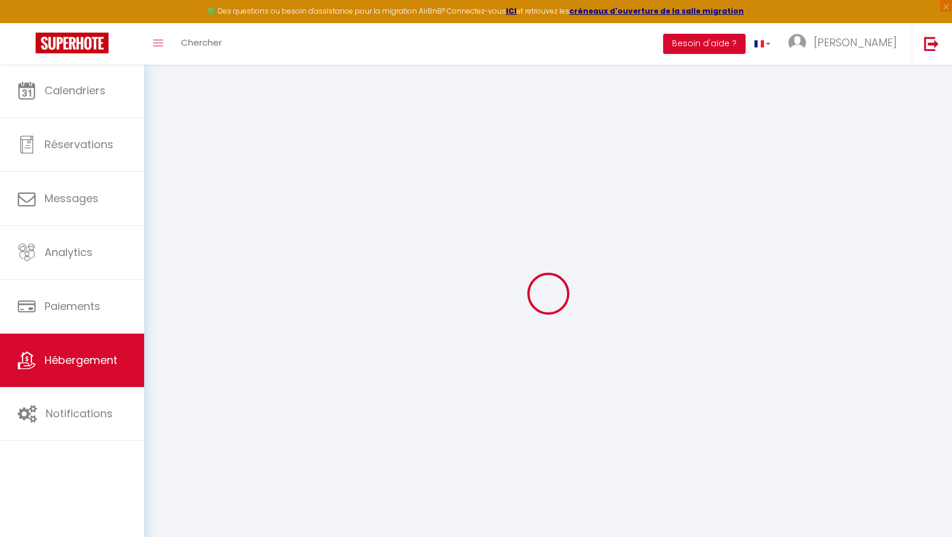
select select
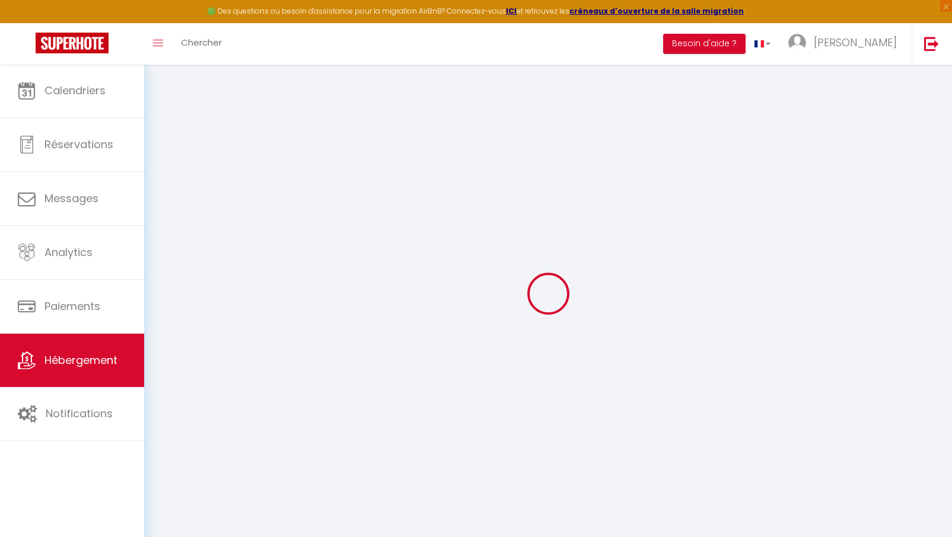
checkbox input "false"
select select
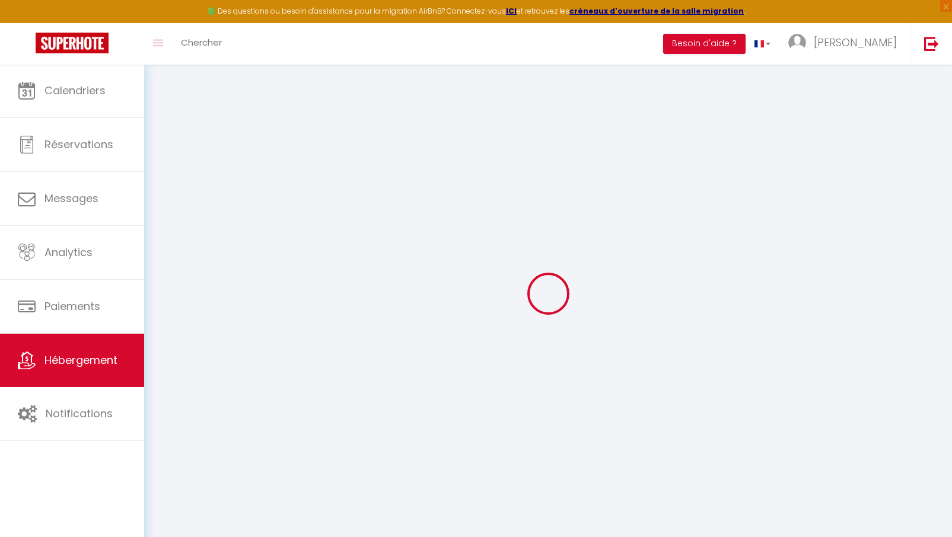
select select
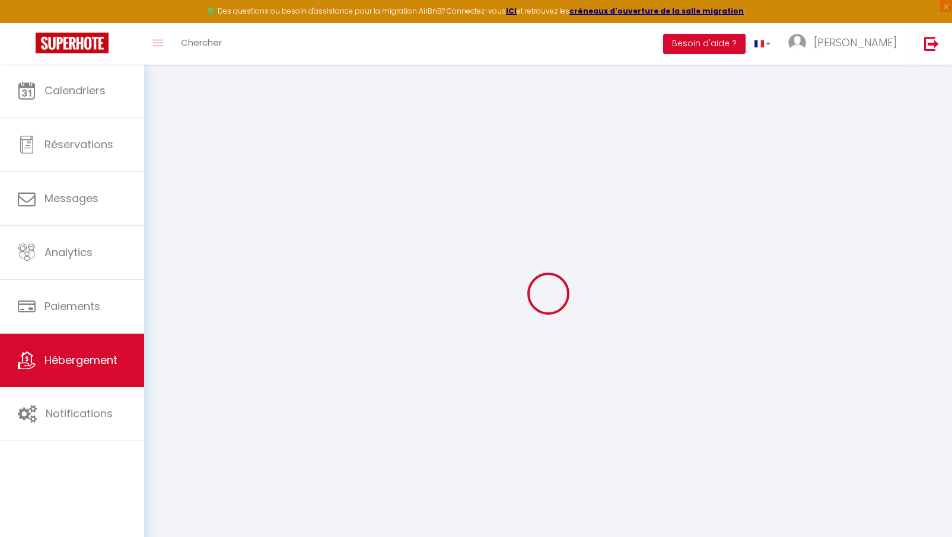
checkbox input "false"
select select
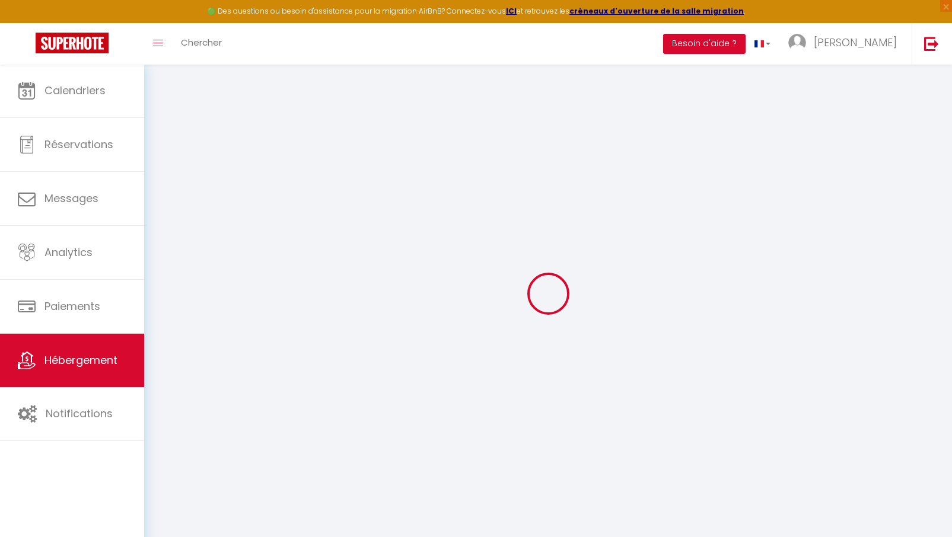
checkbox input "false"
select select "villa"
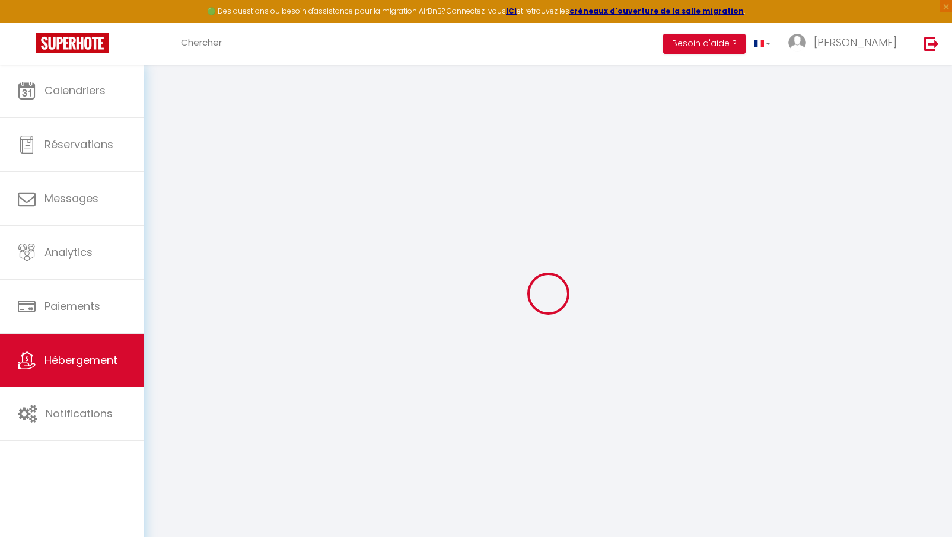
select select "13:00"
select select "23:45"
select select "10:00"
select select "30"
select select "120"
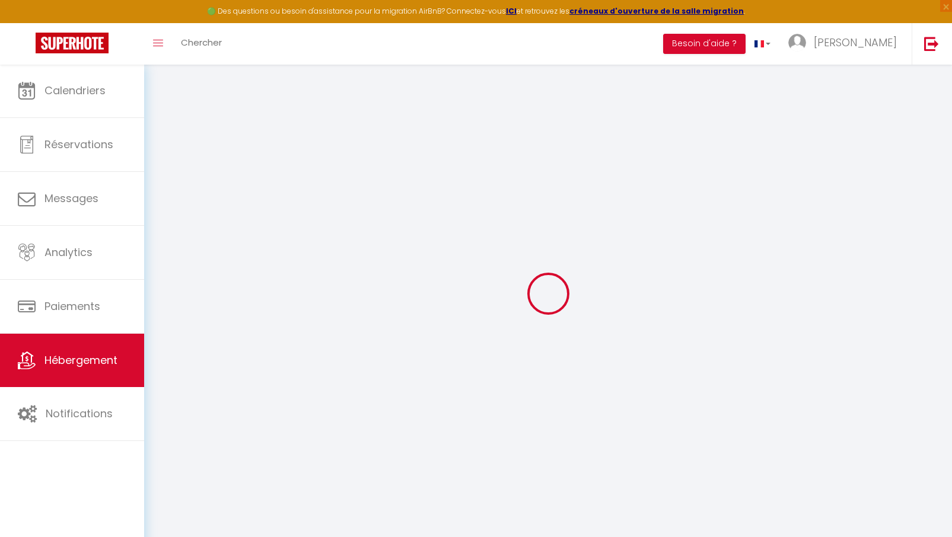
select select
checkbox input "false"
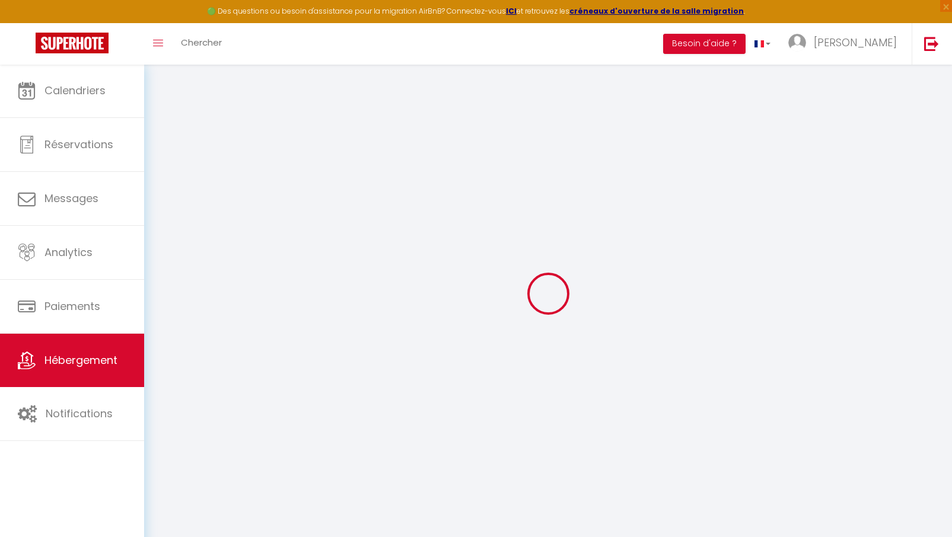
select select
checkbox input "false"
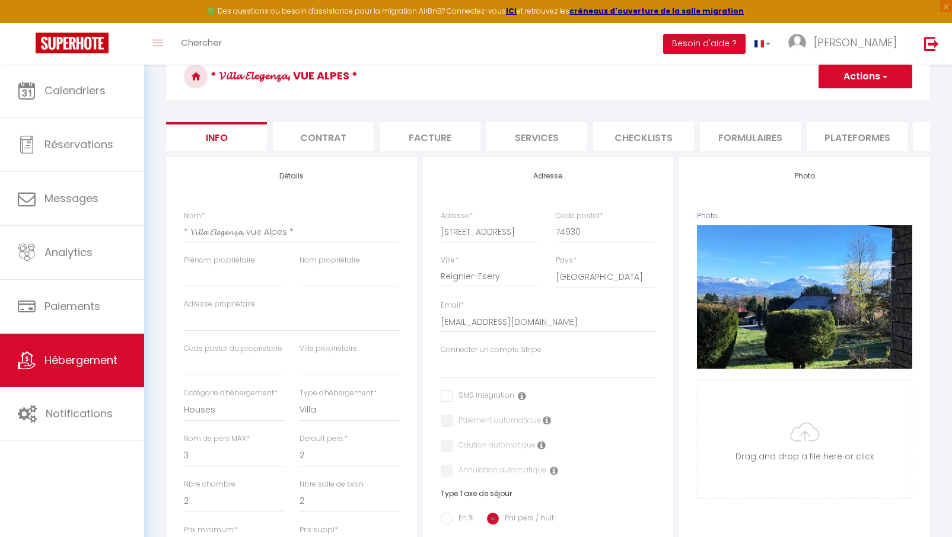
scroll to position [59, 0]
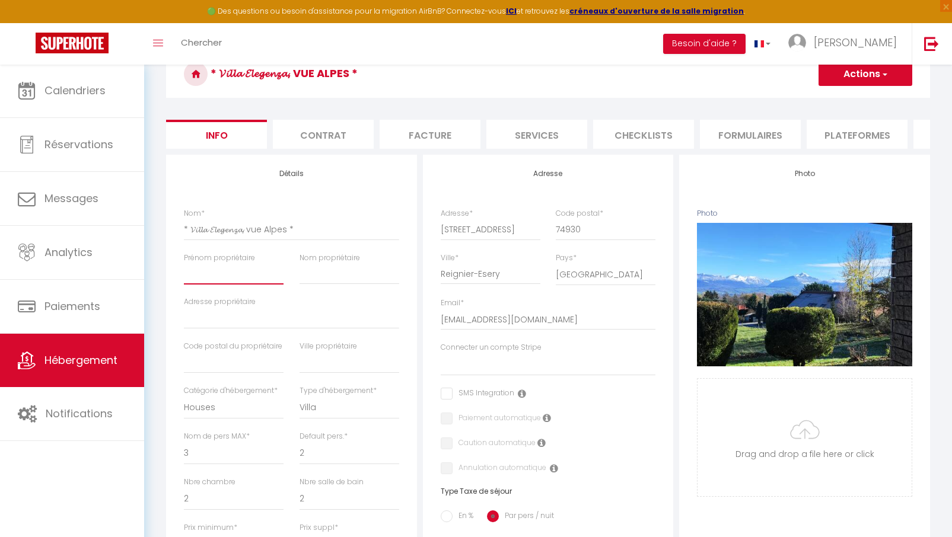
type input "J"
select select
checkbox input "false"
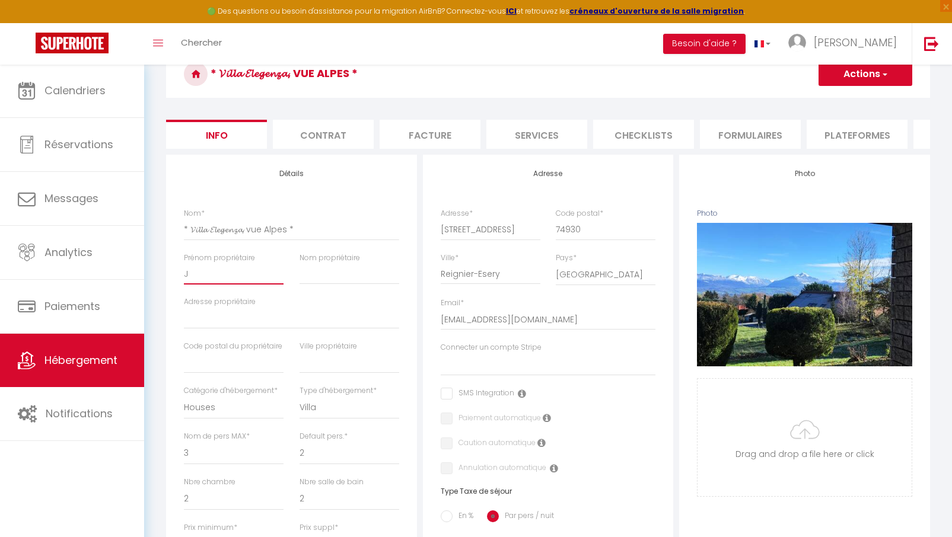
checkbox input "false"
type input "Je"
select select
checkbox input "false"
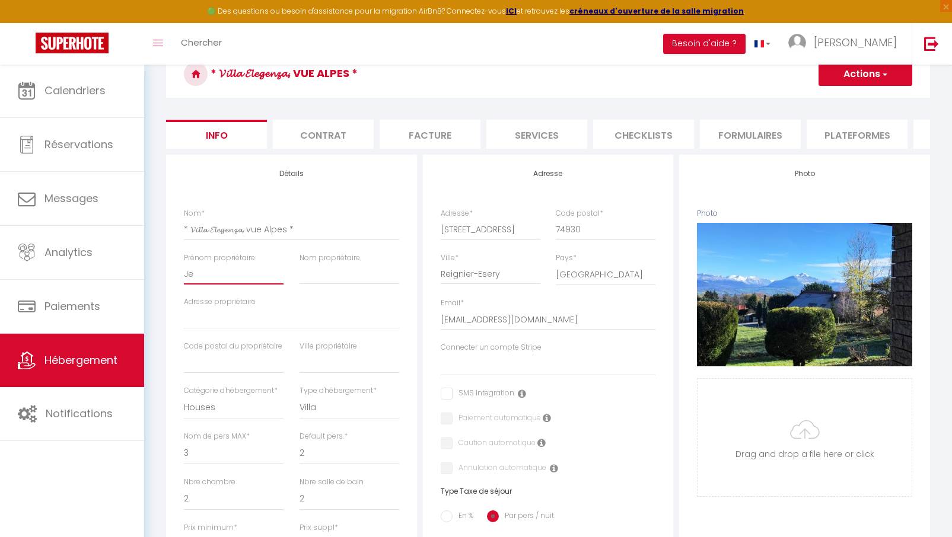
checkbox input "false"
select select
checkbox input "false"
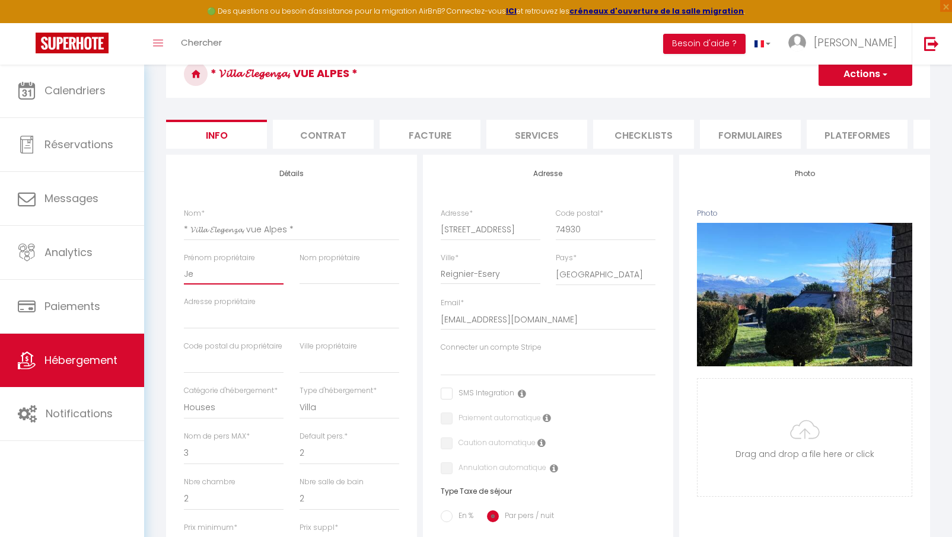
checkbox input "false"
type input "Jea"
select select
checkbox input "false"
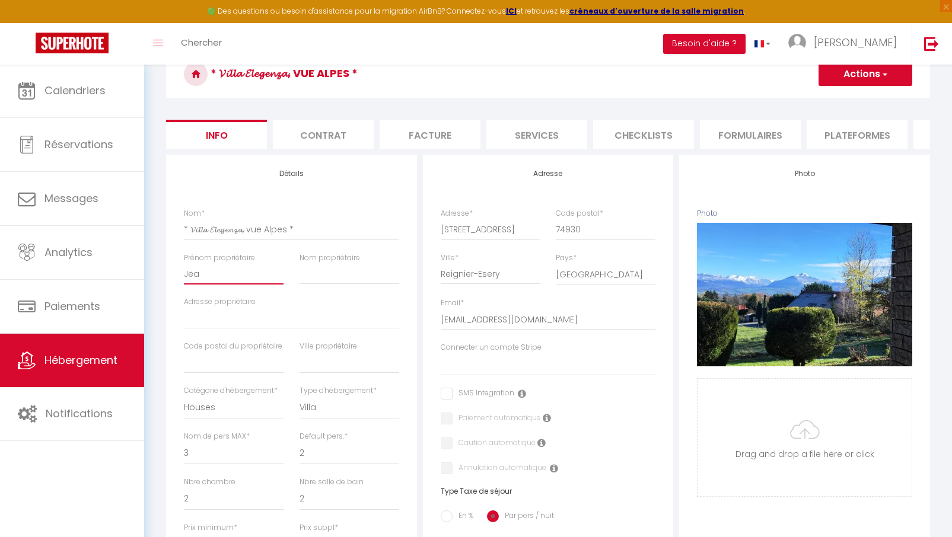
checkbox input "false"
type input "Jean"
select select
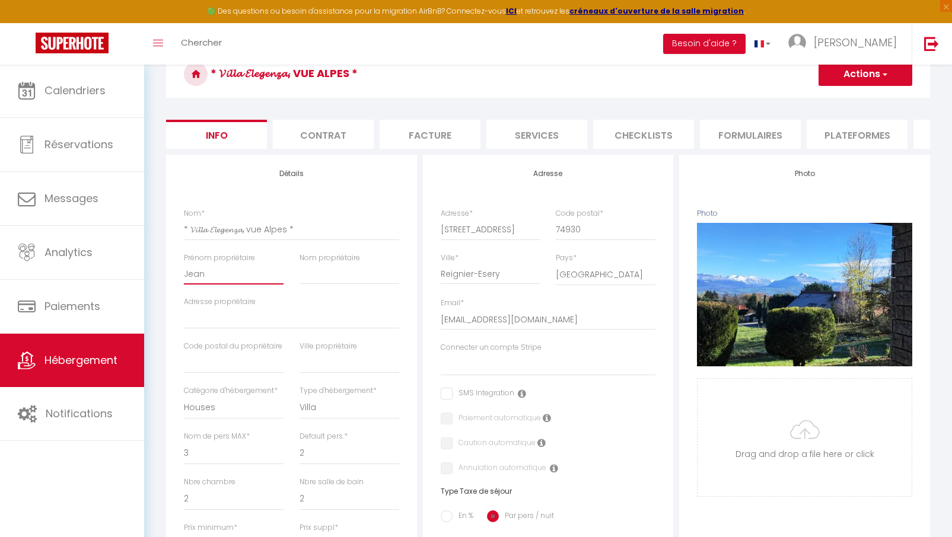
checkbox input "false"
type input "Jean-"
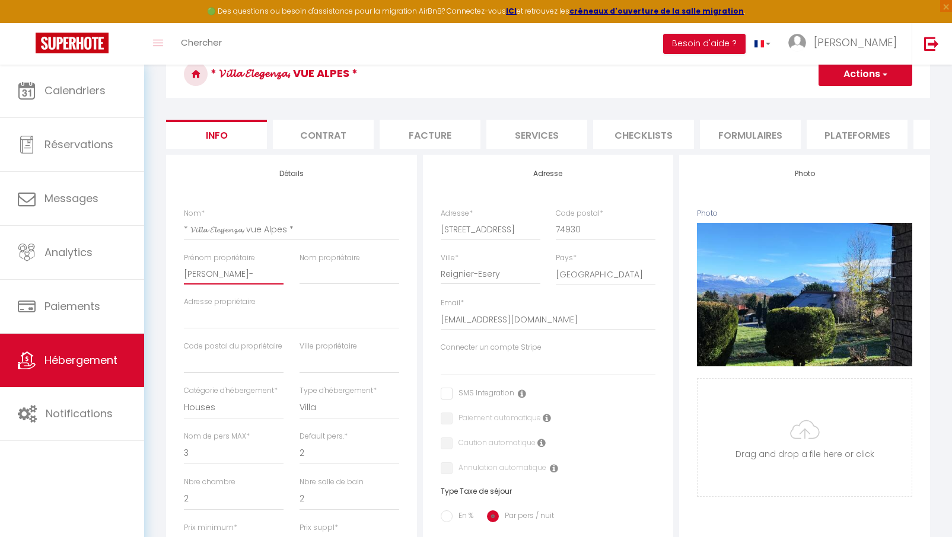
select select
checkbox input "false"
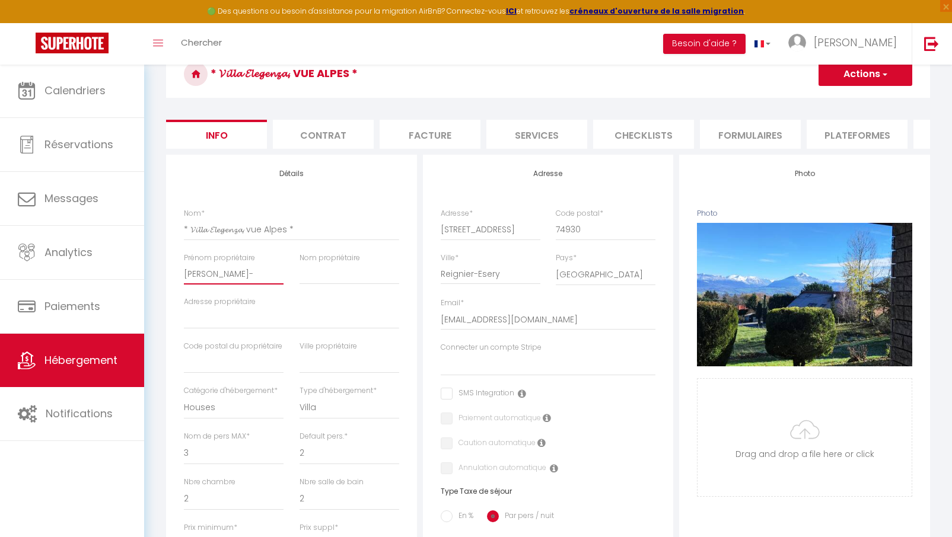
type input "Jean-M"
select select
checkbox input "false"
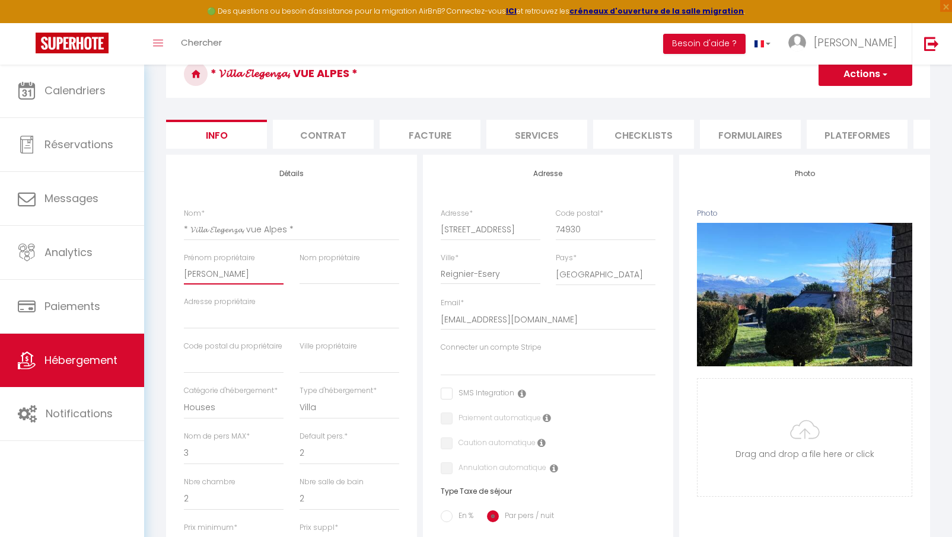
checkbox input "false"
type input "Jean-Ma"
select select
checkbox input "false"
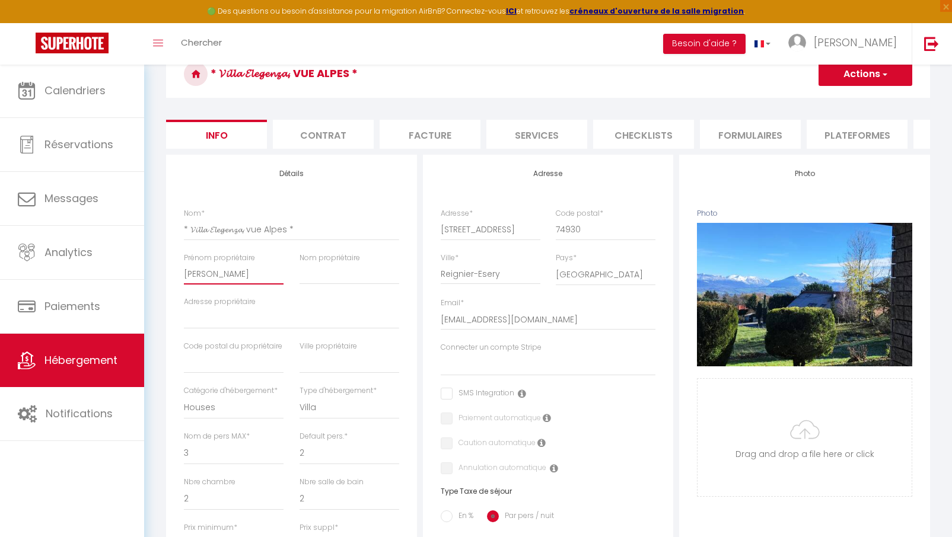
checkbox input "false"
type input "Jean-Mar"
select select
checkbox input "false"
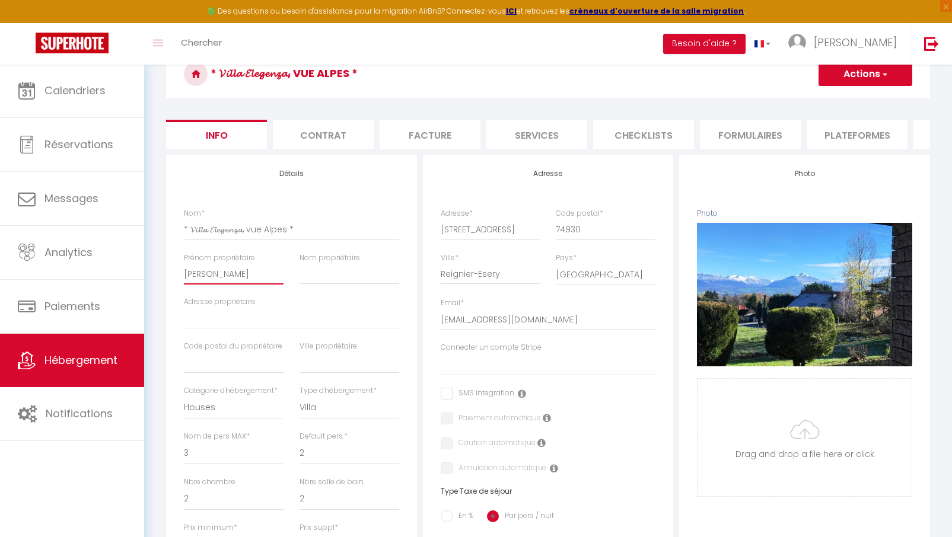
checkbox input "false"
type input "Jean-Mari"
select select
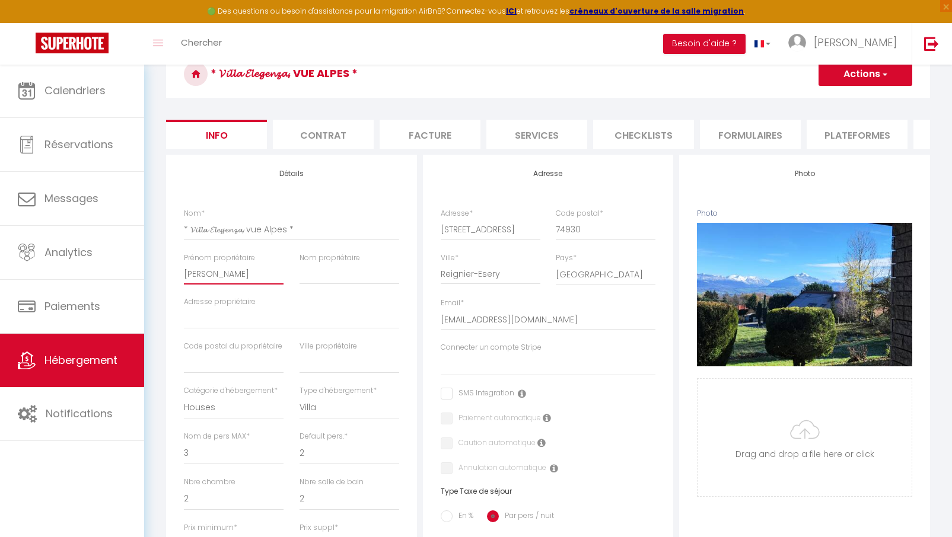
checkbox input "false"
type input "Jean-Marie"
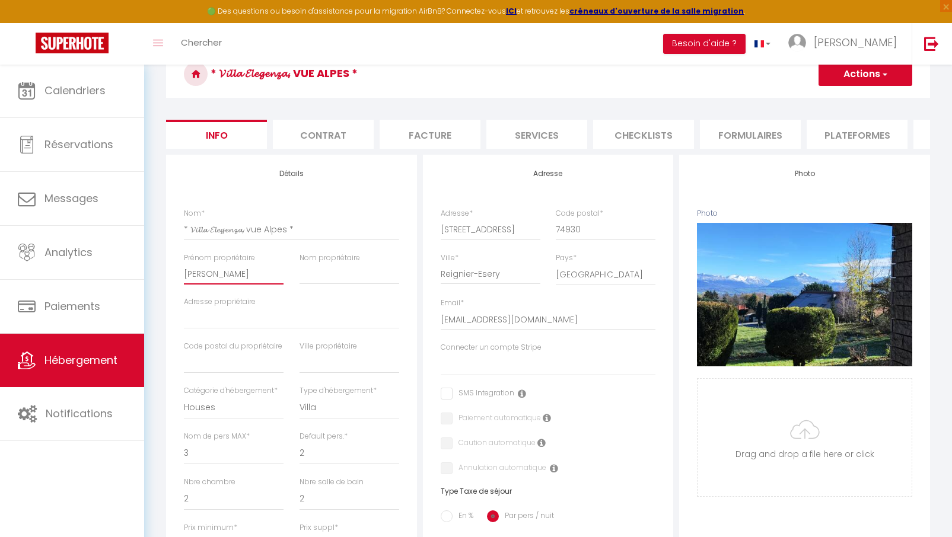
select select
checkbox input "false"
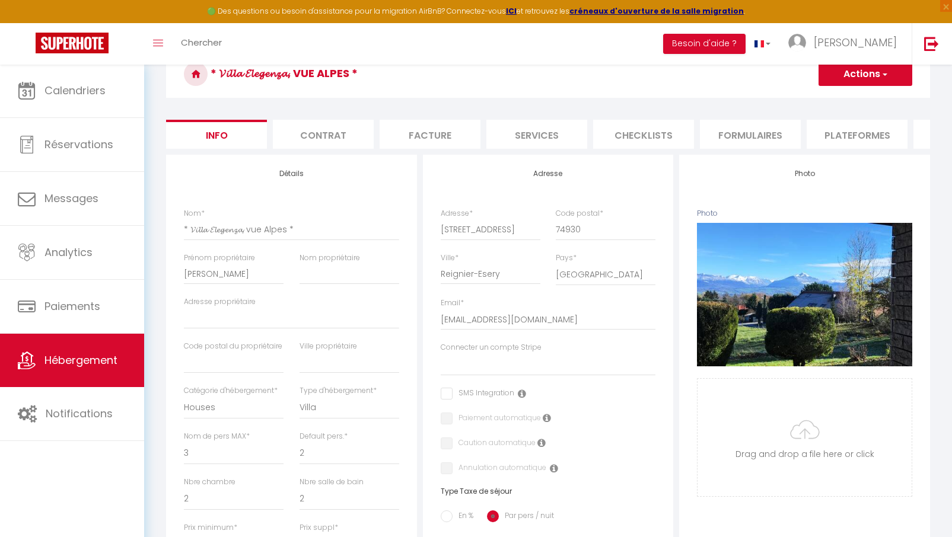
type input "Jean-Marie"
type input "V"
select select
checkbox input "false"
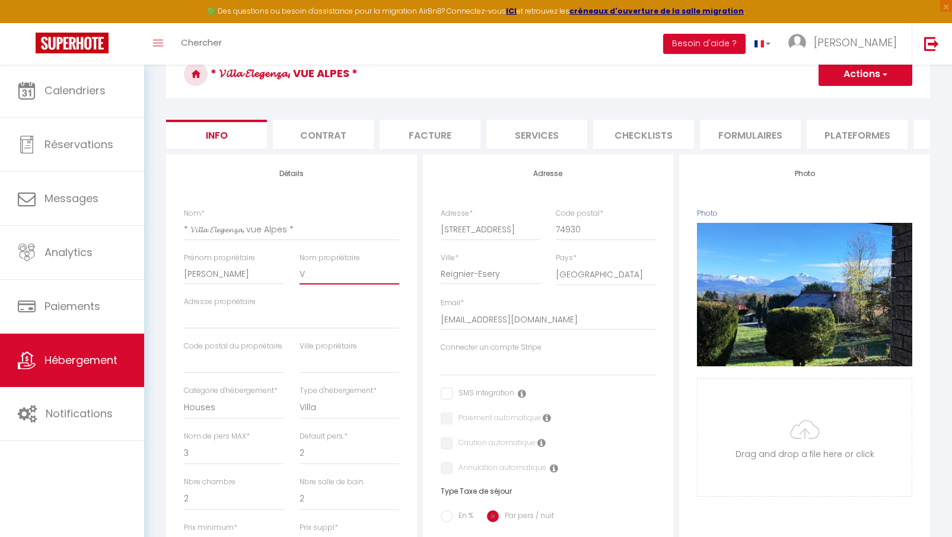
checkbox input "false"
type input "Vi"
select select
click at [241, 320] on input "Adresse propriétaire" at bounding box center [291, 318] width 215 height 21
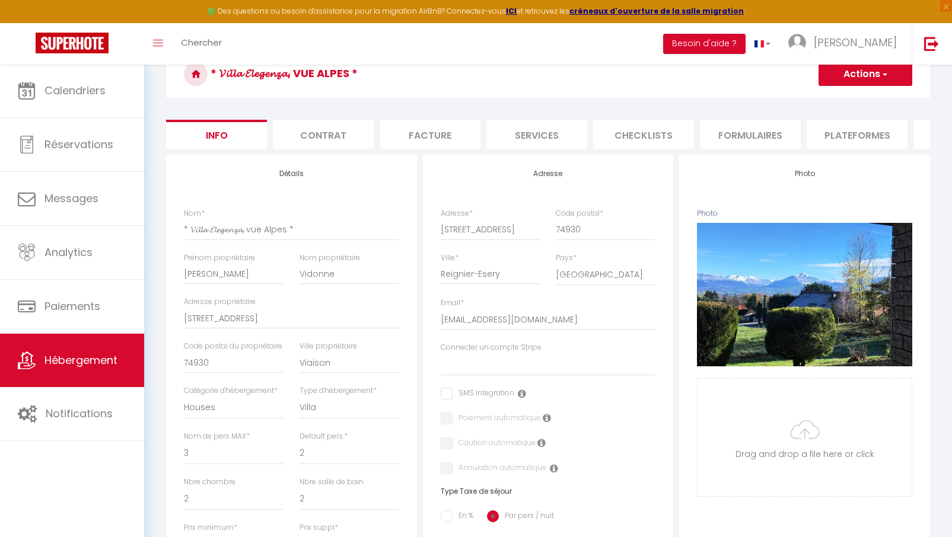
click at [410, 411] on div "Détails Nom * * 𝓥𝓲𝓵𝓵𝓪 𝓔𝓵𝓮𝓰𝓮𝓷𝔃𝓪, vue Alpes * Prénom propriétaire Jean-Marie Nom …" at bounding box center [291, 508] width 251 height 707
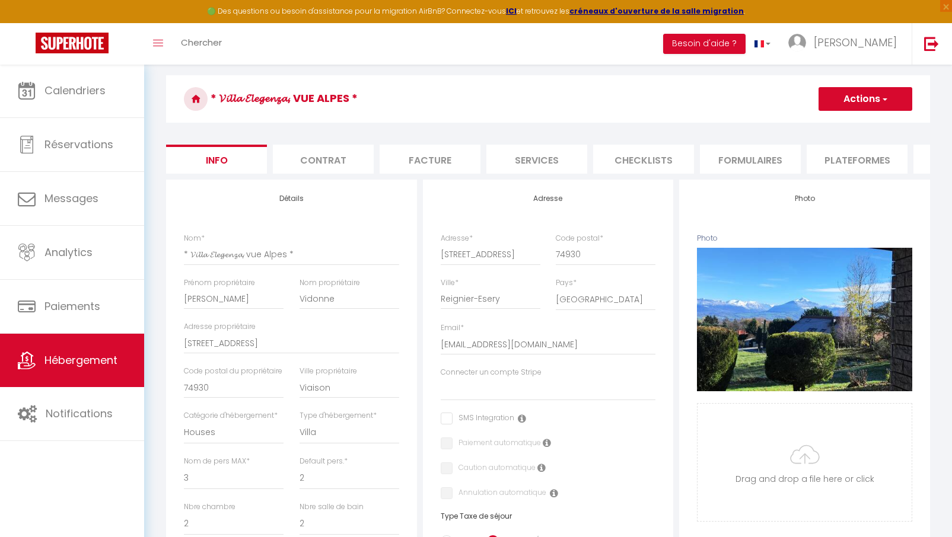
scroll to position [17, 0]
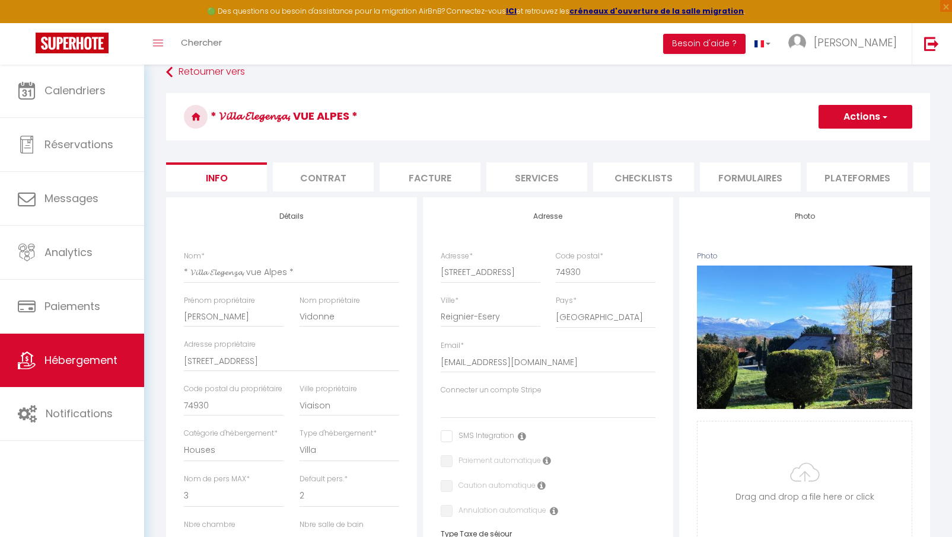
click at [868, 177] on li "Plateformes" at bounding box center [856, 176] width 101 height 29
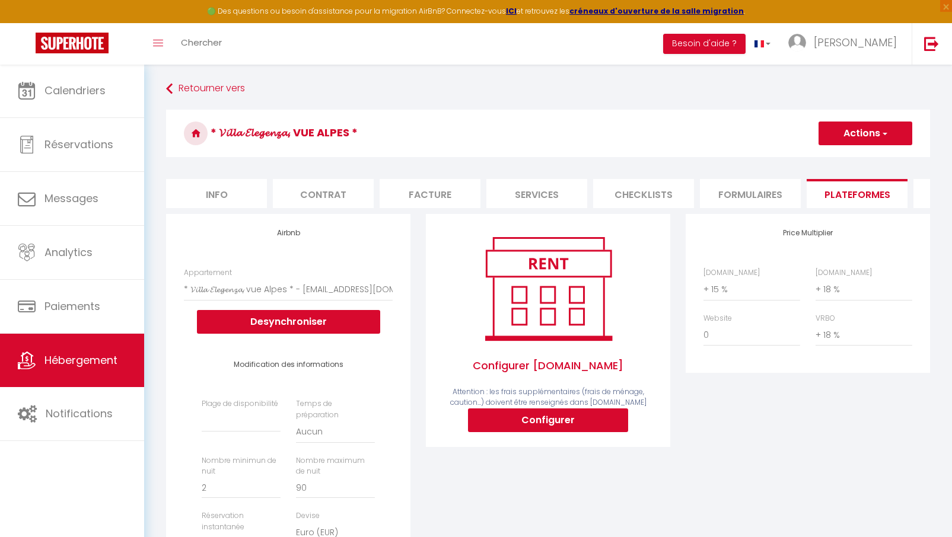
click at [871, 139] on button "Actions" at bounding box center [865, 134] width 94 height 24
click at [861, 161] on link "Enregistrer" at bounding box center [865, 159] width 94 height 15
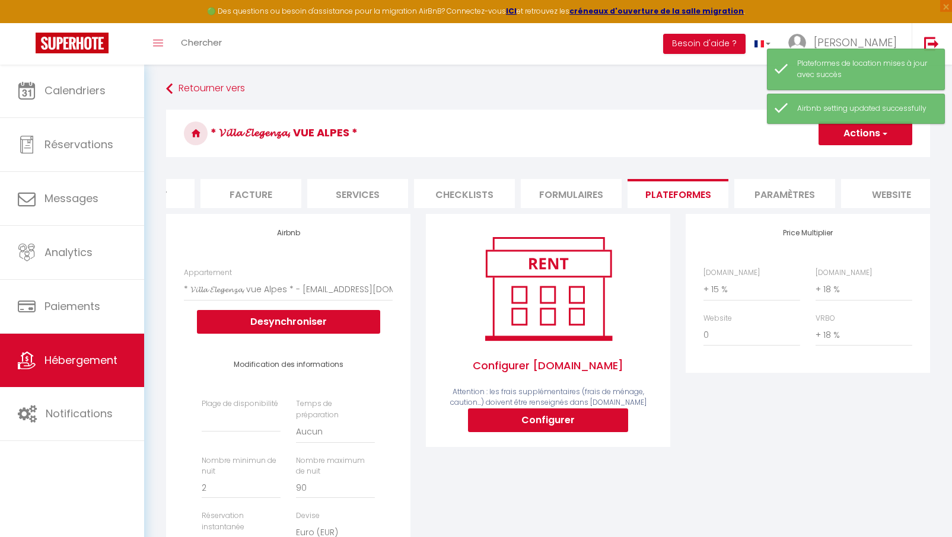
scroll to position [0, 186]
click at [769, 192] on li "Paramètres" at bounding box center [777, 193] width 101 height 29
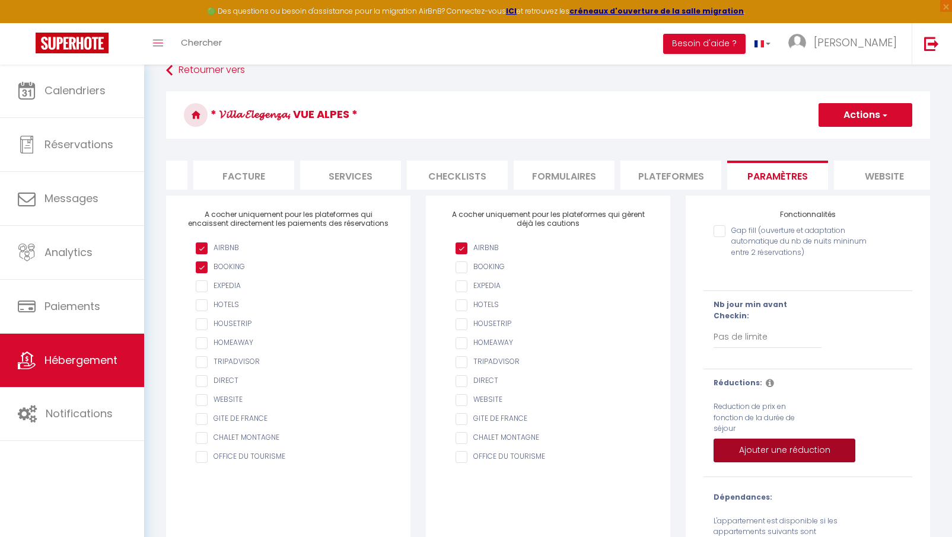
scroll to position [15, 0]
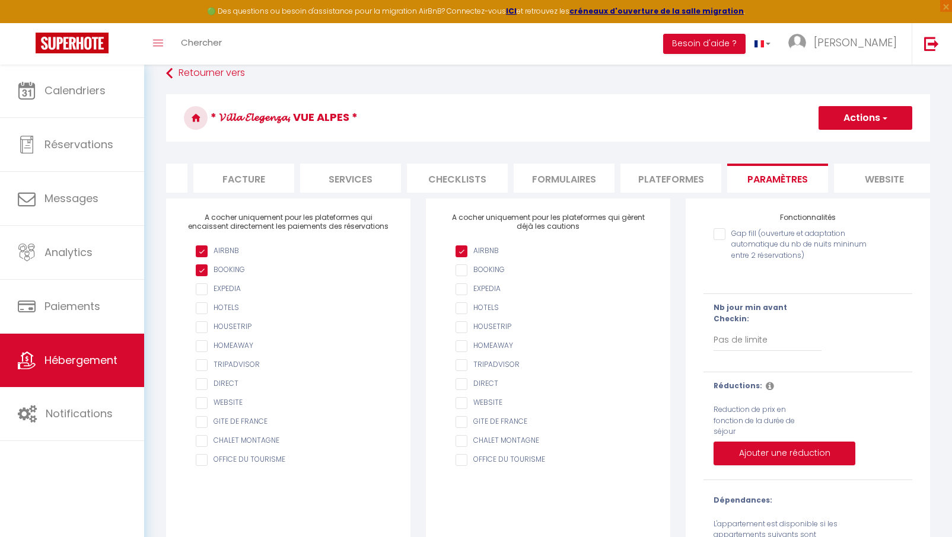
click at [869, 167] on li "website" at bounding box center [884, 178] width 101 height 29
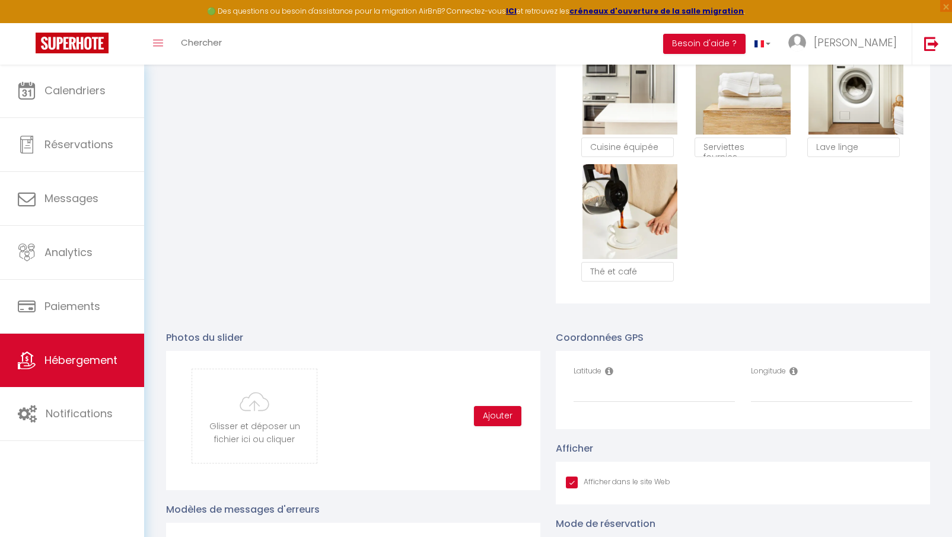
scroll to position [994, 0]
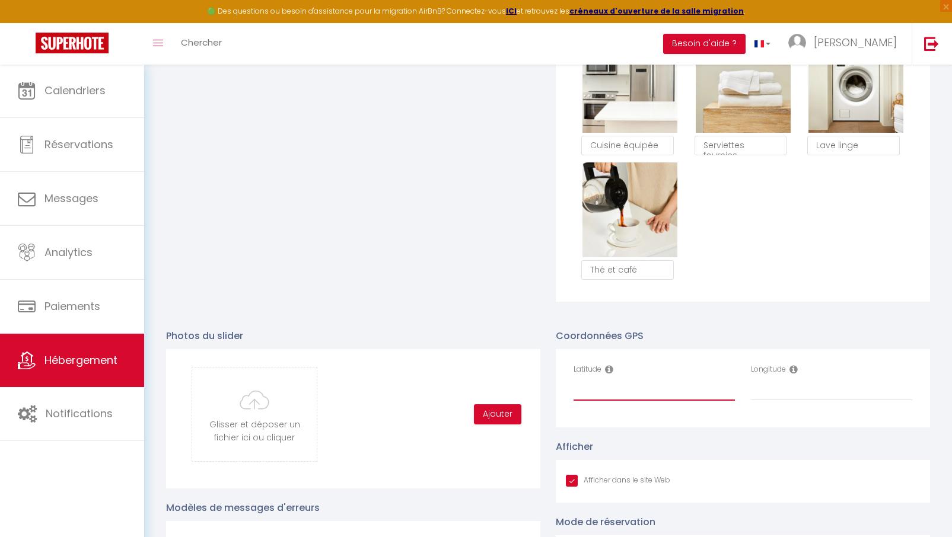
click at [633, 390] on input "Latitude" at bounding box center [653, 389] width 161 height 21
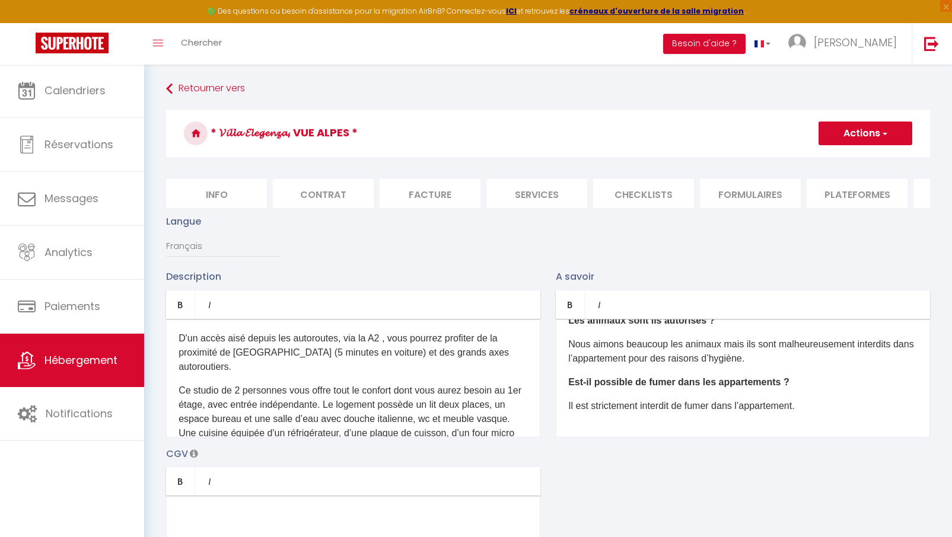
scroll to position [0, 0]
click at [222, 190] on li "Info" at bounding box center [216, 193] width 101 height 29
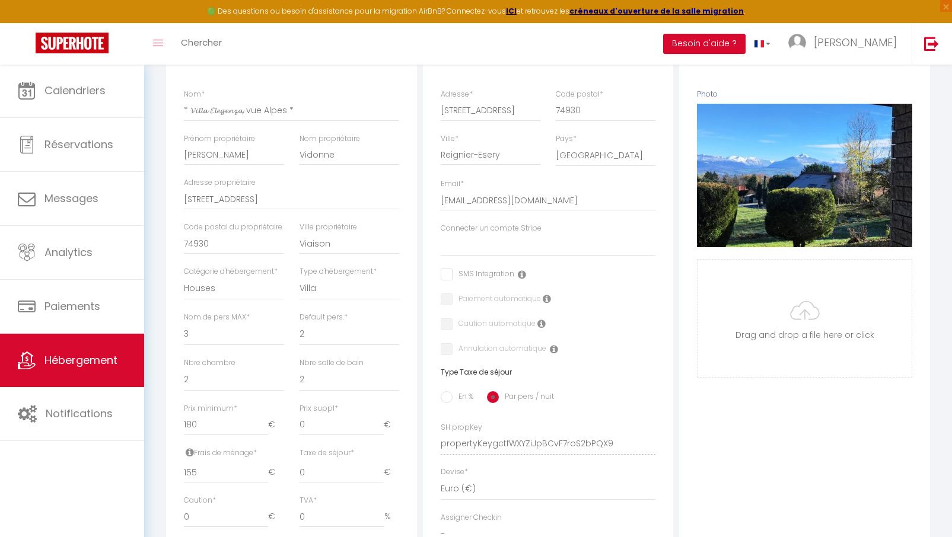
scroll to position [183, 0]
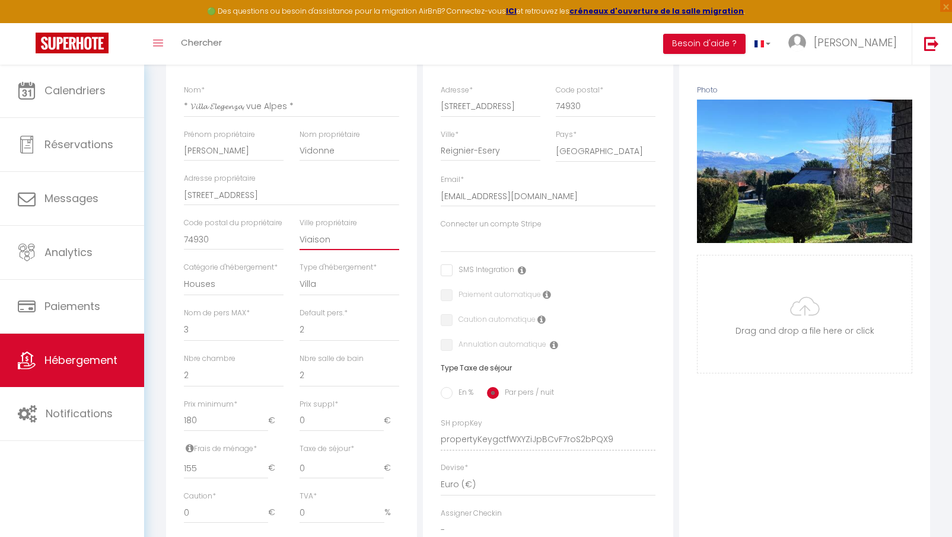
click at [336, 235] on input "Viaison" at bounding box center [349, 239] width 100 height 21
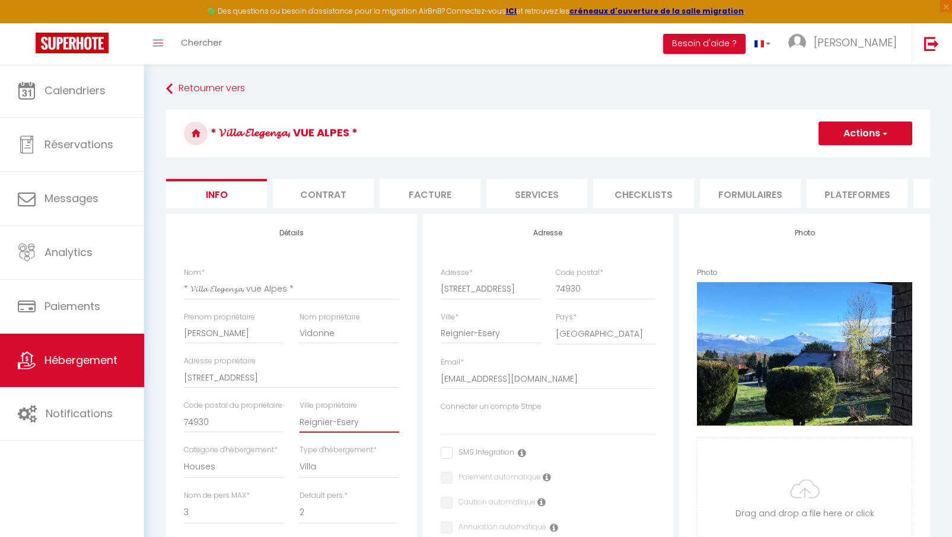
scroll to position [0, 0]
click at [873, 129] on button "Actions" at bounding box center [865, 134] width 94 height 24
click at [821, 158] on input "Enregistrer" at bounding box center [818, 160] width 44 height 12
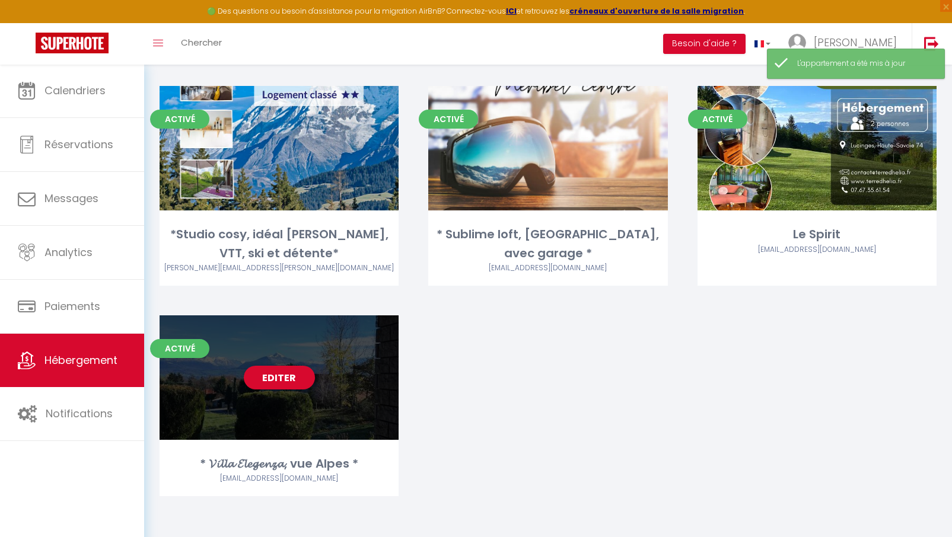
scroll to position [523, 0]
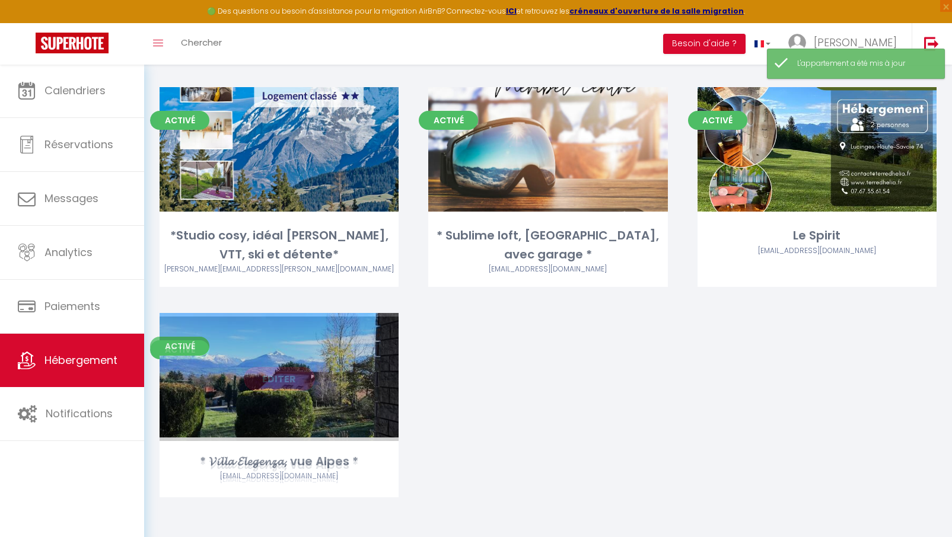
click at [289, 401] on div "Editer" at bounding box center [278, 379] width 239 height 125
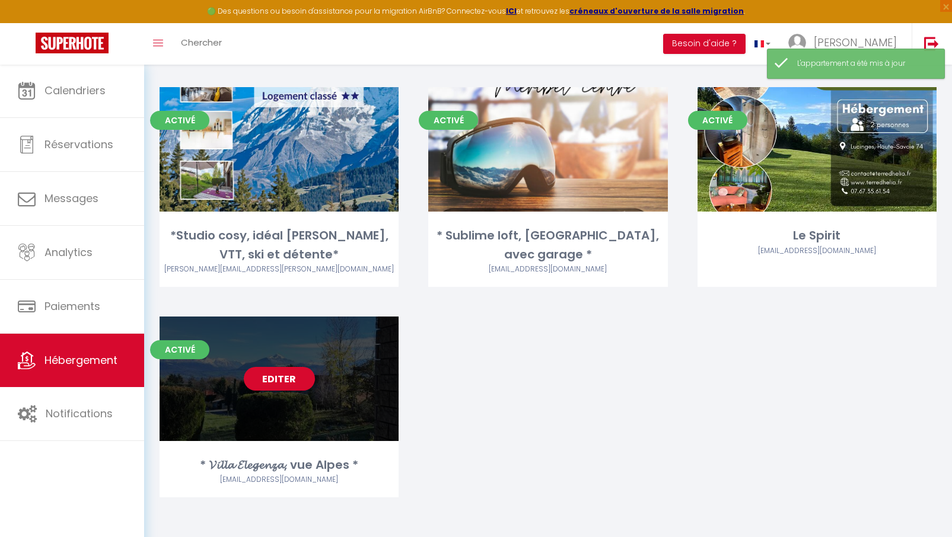
click at [285, 376] on link "Editer" at bounding box center [279, 379] width 71 height 24
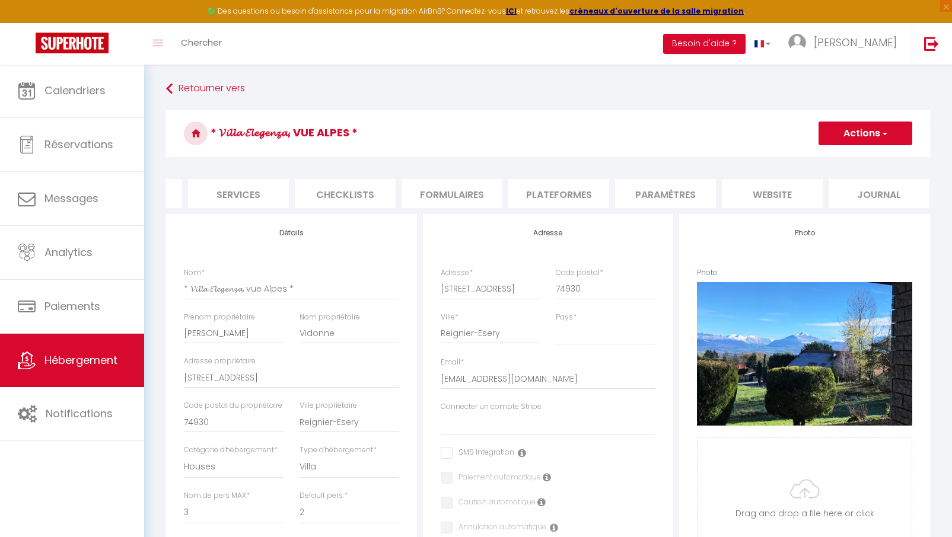
scroll to position [0, 298]
click at [558, 193] on li "Plateformes" at bounding box center [559, 193] width 101 height 29
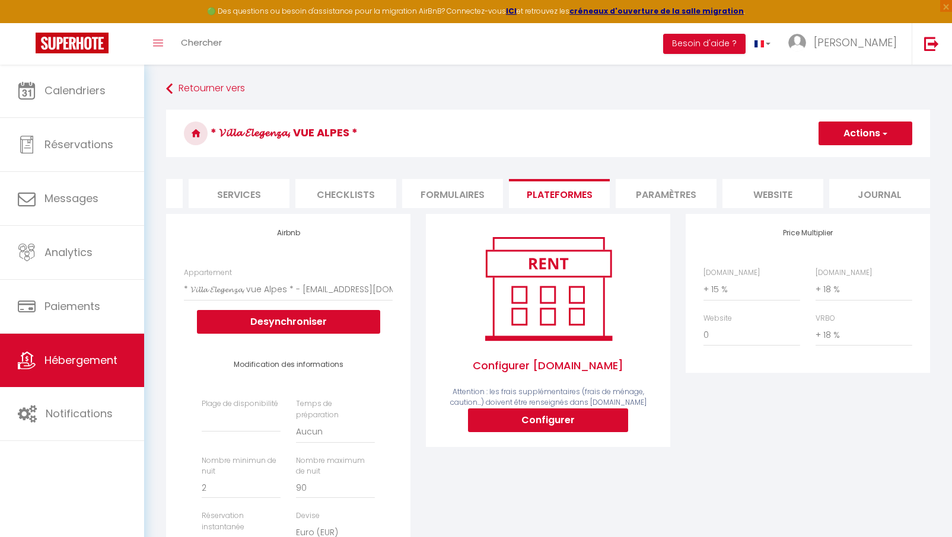
click at [661, 197] on li "Paramètres" at bounding box center [665, 193] width 101 height 29
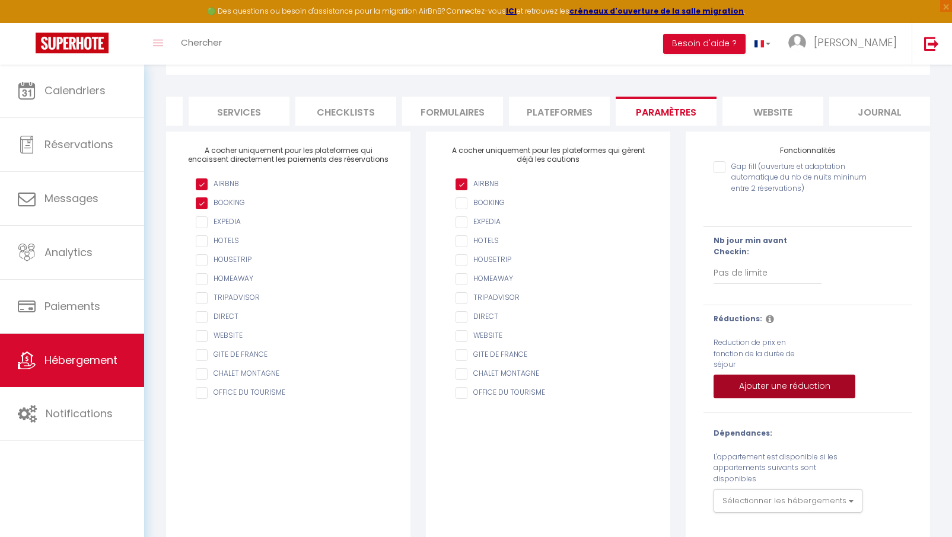
scroll to position [82, 0]
click at [768, 117] on li "website" at bounding box center [772, 111] width 101 height 29
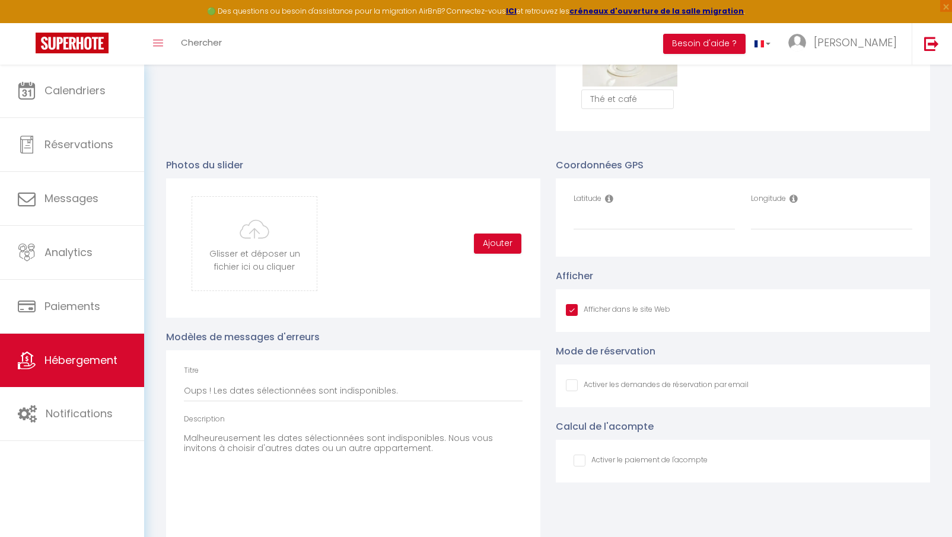
scroll to position [1171, 0]
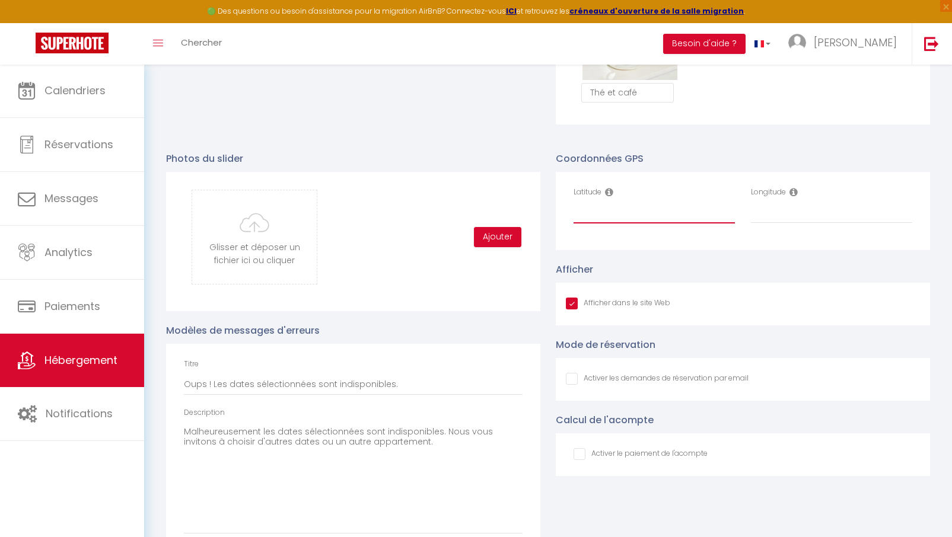
click at [611, 212] on input "Latitude" at bounding box center [653, 212] width 161 height 21
click at [802, 216] on input "Longitude" at bounding box center [831, 212] width 161 height 21
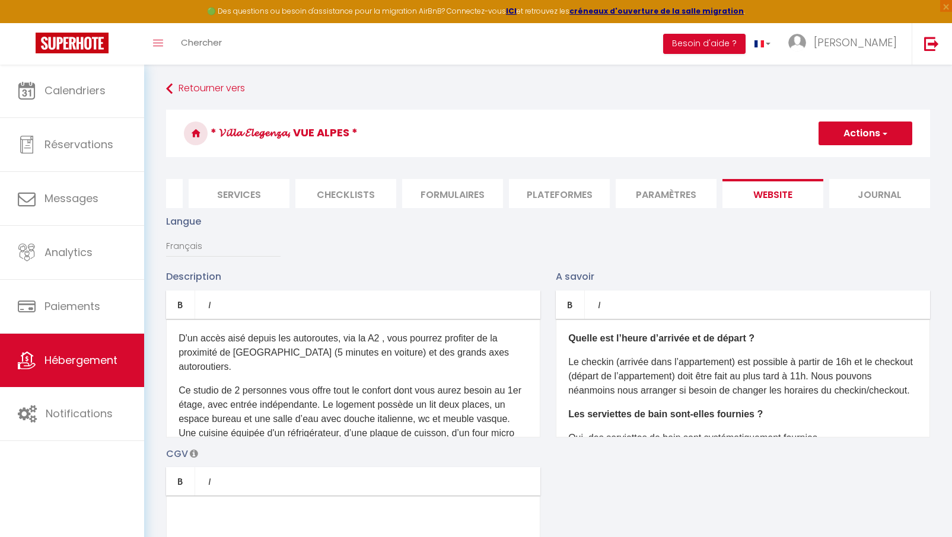
scroll to position [0, 0]
click at [872, 133] on button "Actions" at bounding box center [865, 134] width 94 height 24
click at [857, 164] on input "Enregistrer" at bounding box center [851, 160] width 44 height 12
